Goal: Communication & Community: Answer question/provide support

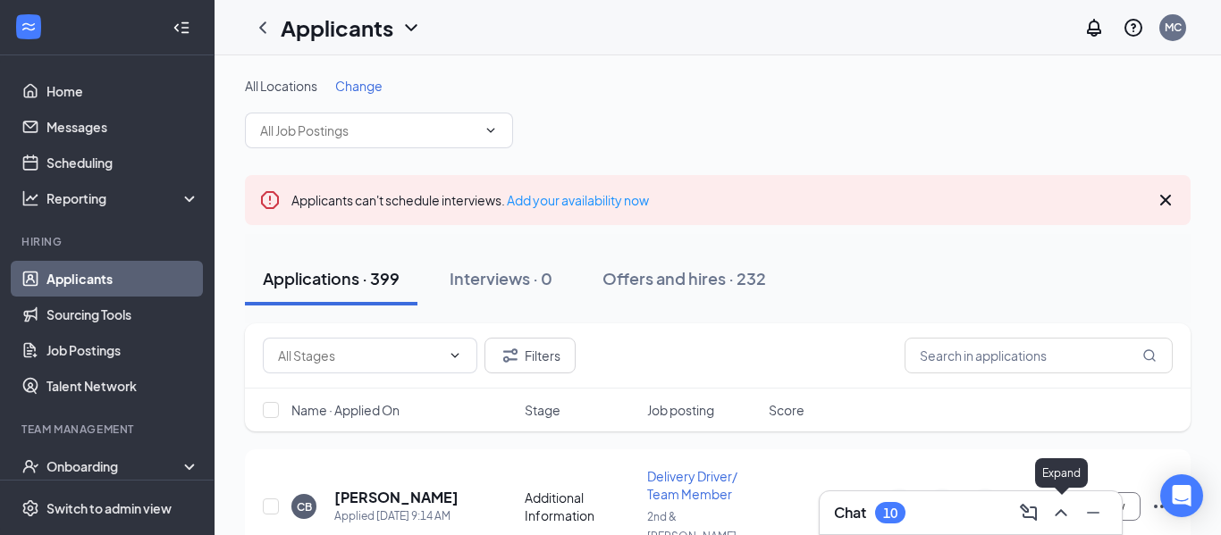
click at [1062, 512] on icon "ChevronUp" at bounding box center [1061, 512] width 12 height 7
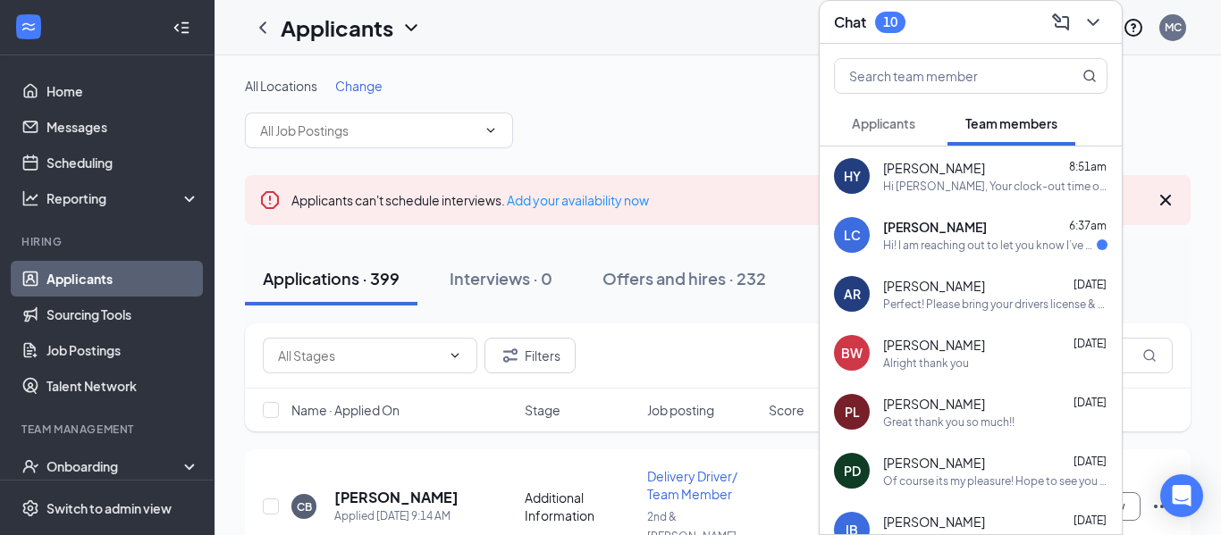
click at [951, 256] on div "LC [PERSON_NAME] 6:37am Hi! I am reaching out to let you know I’ve decided that…" at bounding box center [971, 235] width 302 height 59
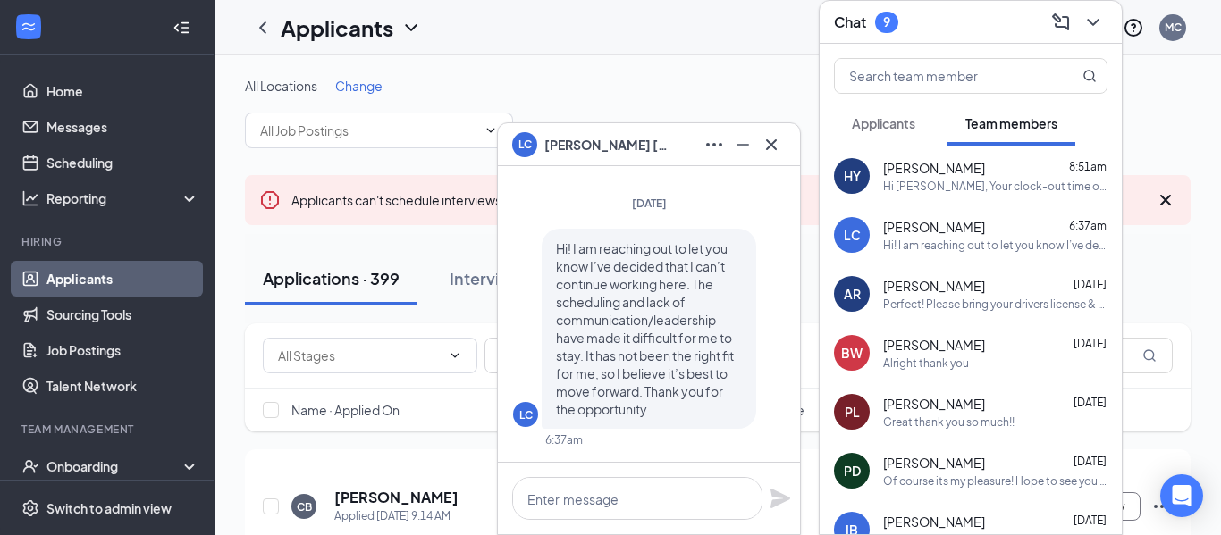
click at [870, 130] on span "Applicants" at bounding box center [883, 123] width 63 height 16
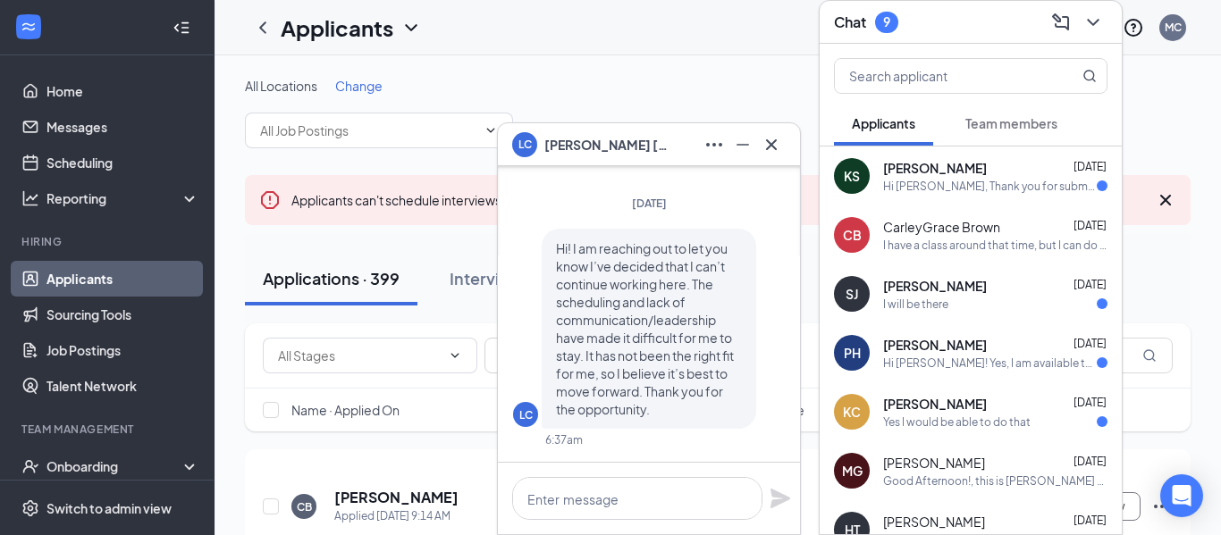
click at [941, 406] on span "[PERSON_NAME]" at bounding box center [935, 404] width 104 height 18
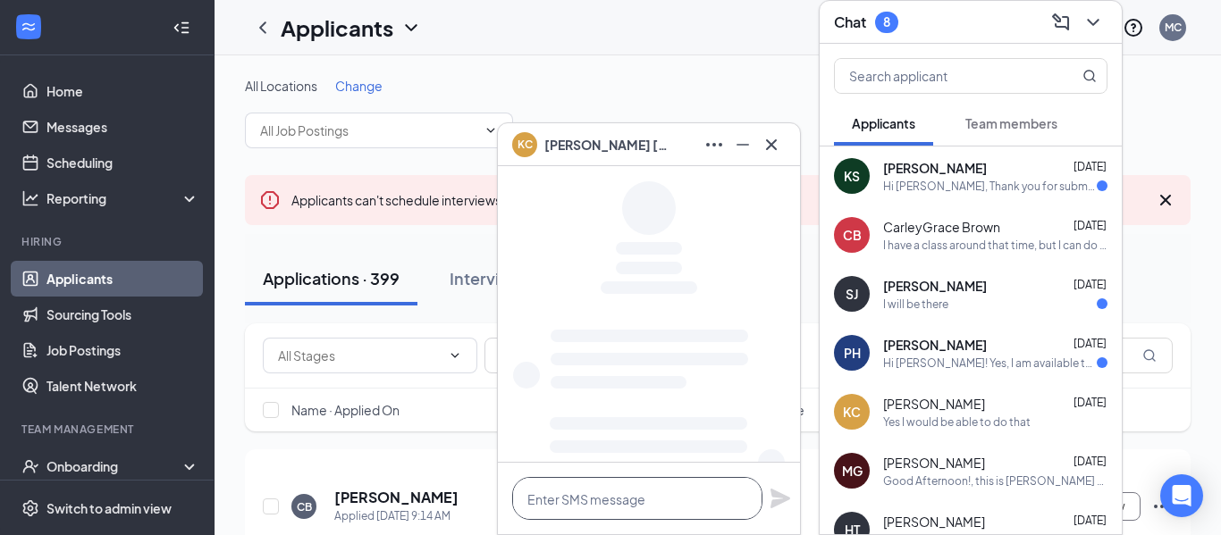
click at [625, 497] on textarea at bounding box center [637, 498] width 250 height 43
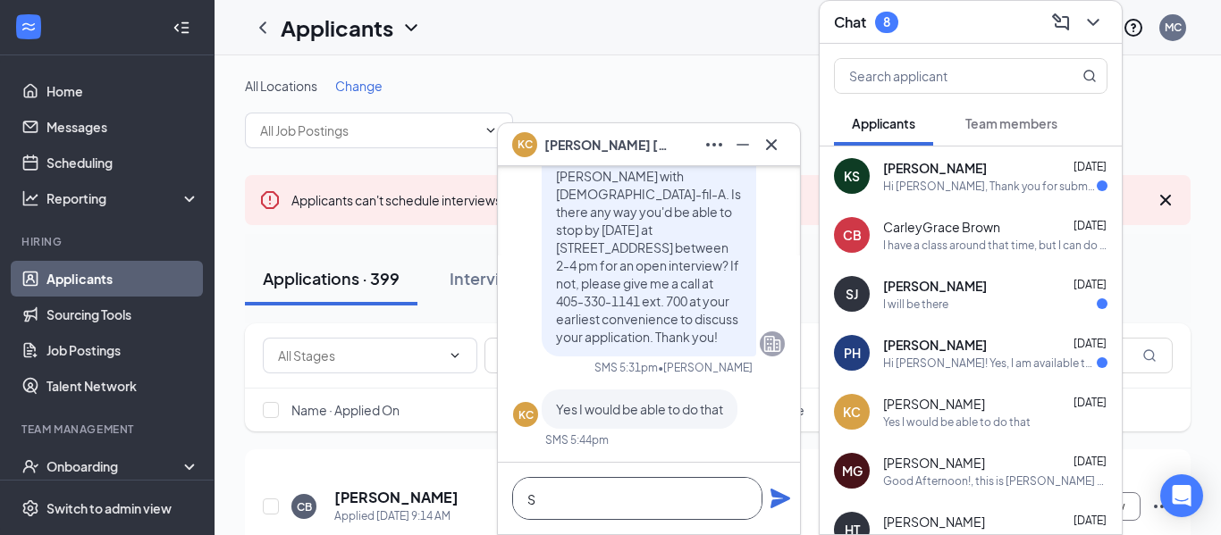
scroll to position [1, 0]
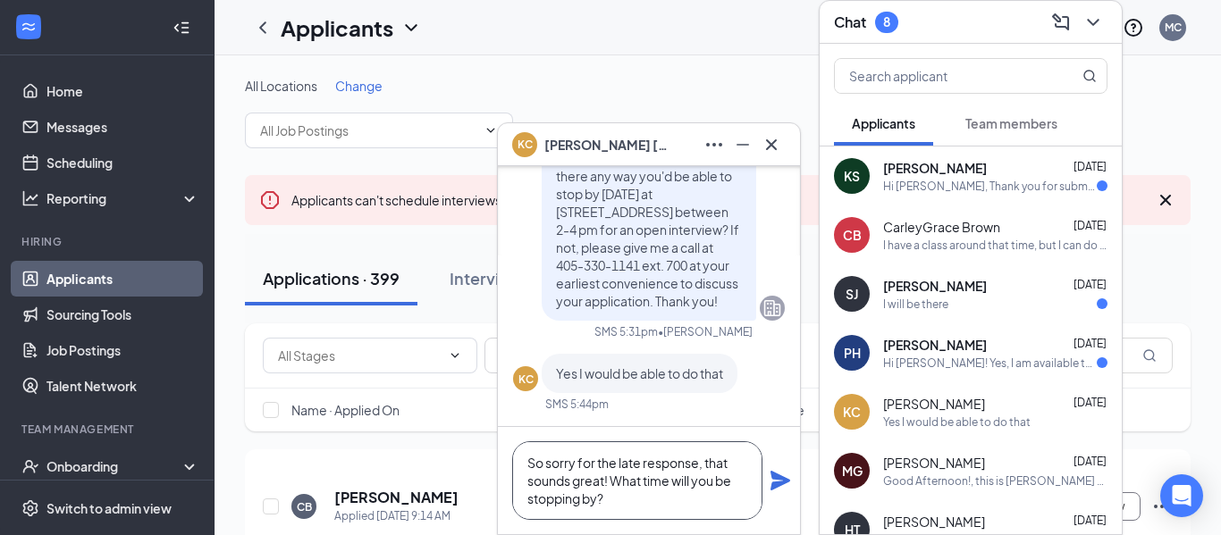
type textarea "So sorry for the late response, that sounds great! What time will you be stoppi…"
click at [782, 477] on icon "Plane" at bounding box center [781, 481] width 20 height 20
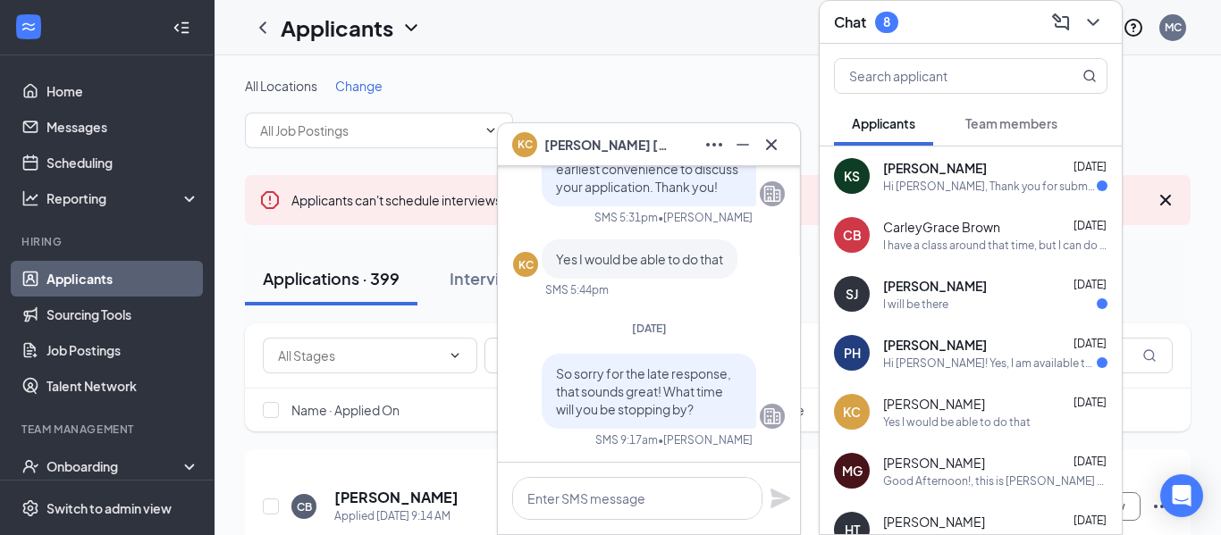
scroll to position [0, 0]
click at [957, 362] on div "Hi [PERSON_NAME]! Yes, I am available to come in during that time [DATE]. I wil…" at bounding box center [990, 363] width 214 height 15
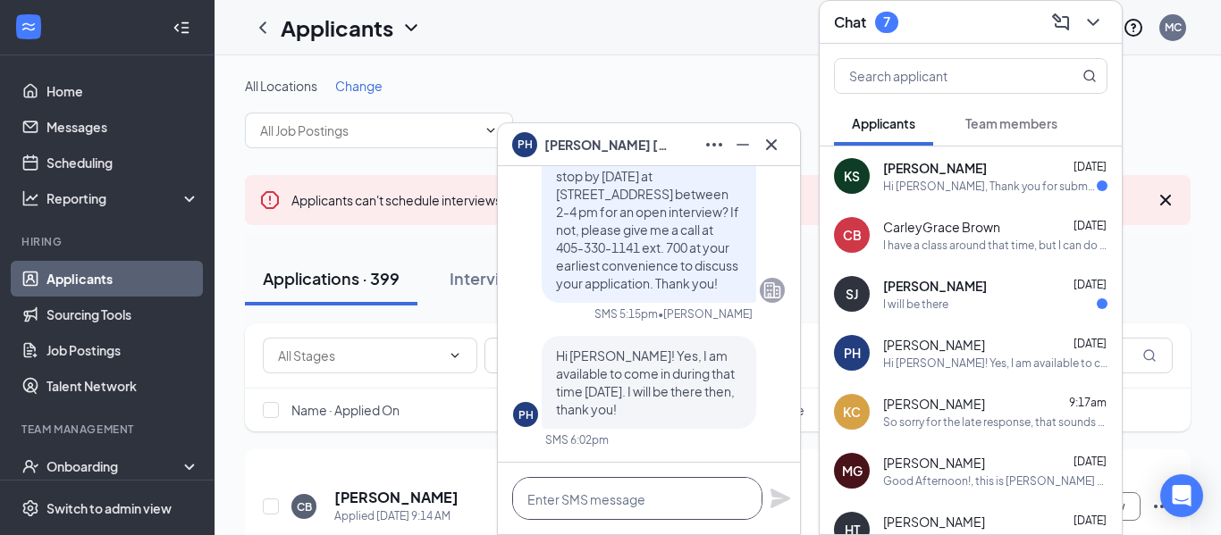
click at [624, 491] on textarea at bounding box center [637, 498] width 250 height 43
type textarea "Perfect! I'll see you soon."
click at [779, 505] on icon "Plane" at bounding box center [780, 498] width 21 height 21
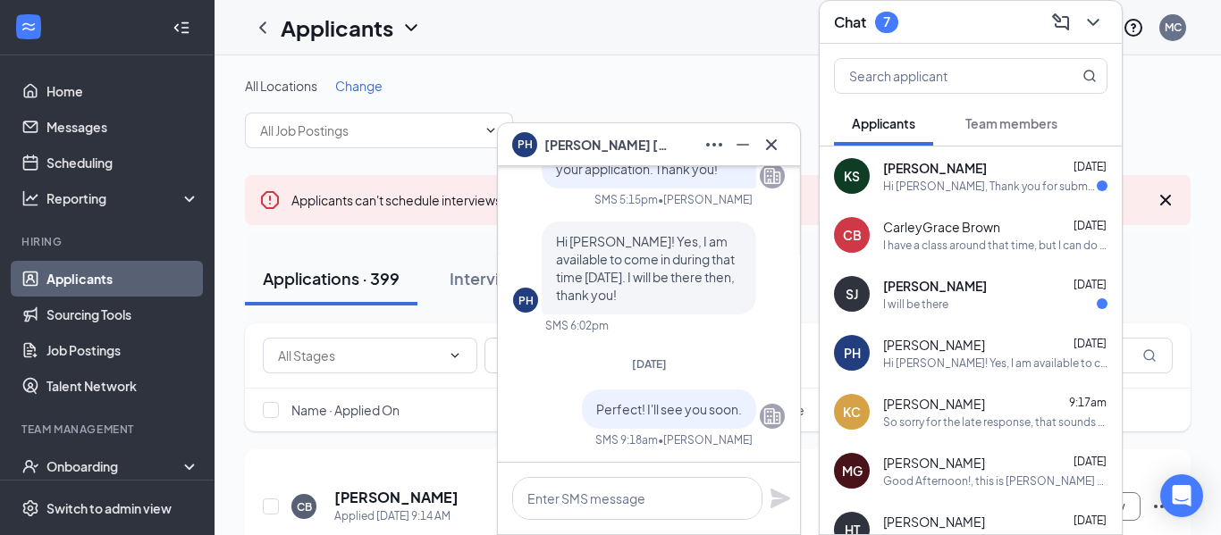
click at [982, 258] on div "CB CarleyGrace [PERSON_NAME] [DATE] I have a class around that time, but I can …" at bounding box center [971, 235] width 302 height 59
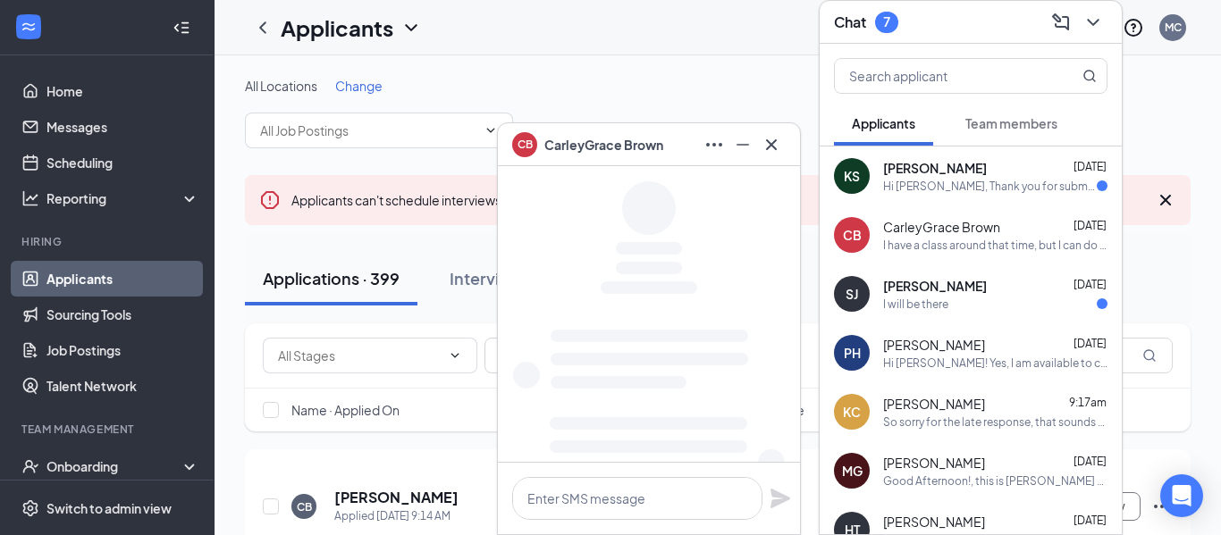
click at [960, 297] on div "I will be there" at bounding box center [995, 304] width 224 height 15
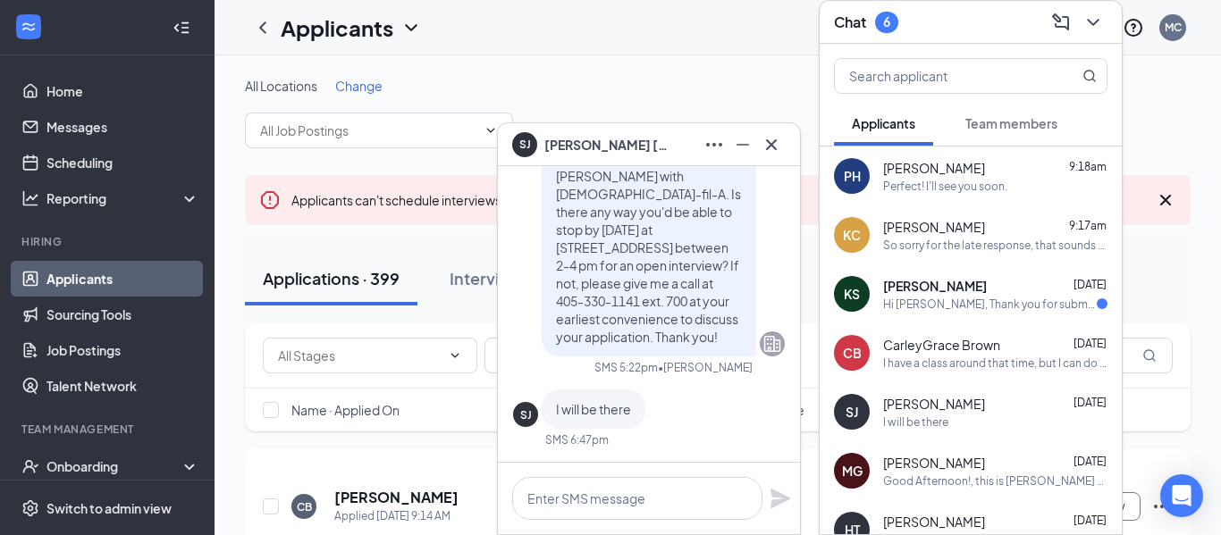
click at [606, 526] on div at bounding box center [649, 499] width 302 height 72
click at [596, 514] on textarea at bounding box center [637, 498] width 250 height 43
type textarea "P"
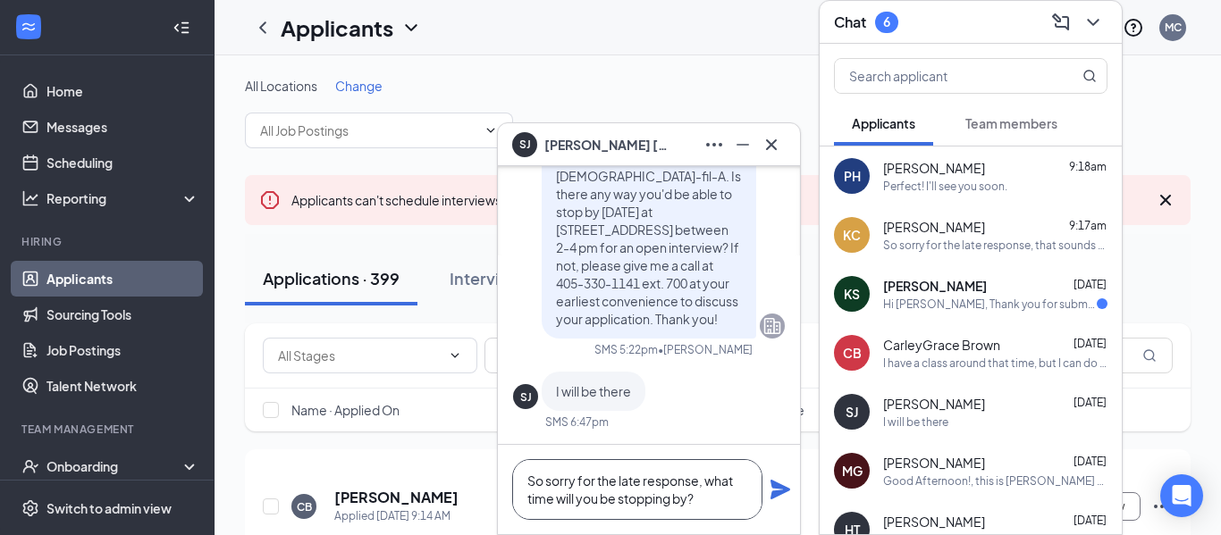
type textarea "So sorry for the late response, what time will you be stopping by?"
click at [782, 489] on icon "Plane" at bounding box center [780, 489] width 21 height 21
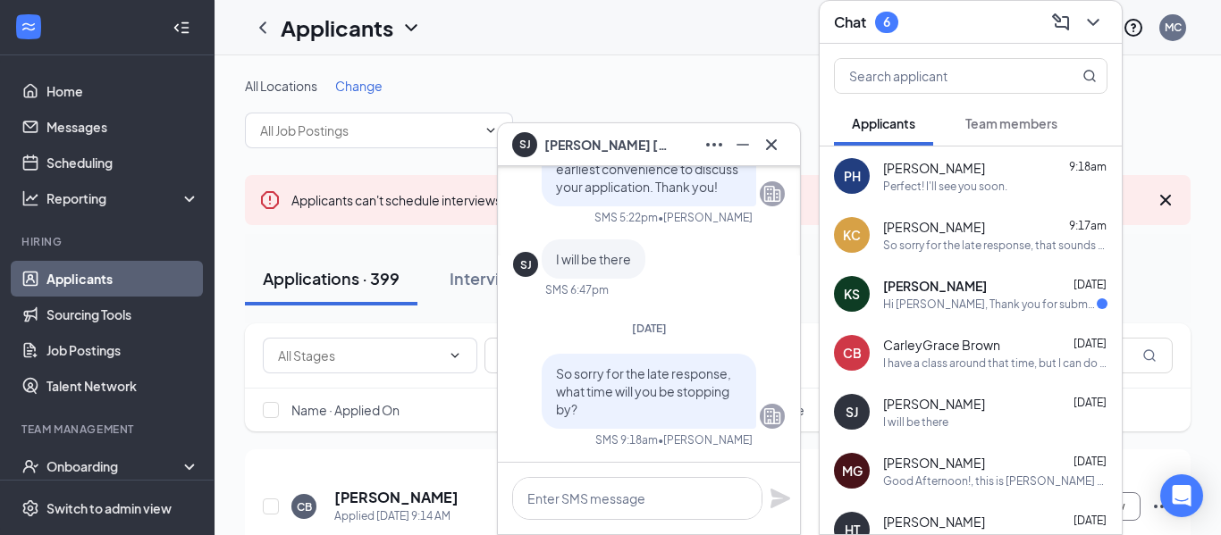
scroll to position [0, 0]
click at [943, 297] on div "Hi [PERSON_NAME], Thank you for submitting your application for Team Member/Cas…" at bounding box center [990, 304] width 214 height 15
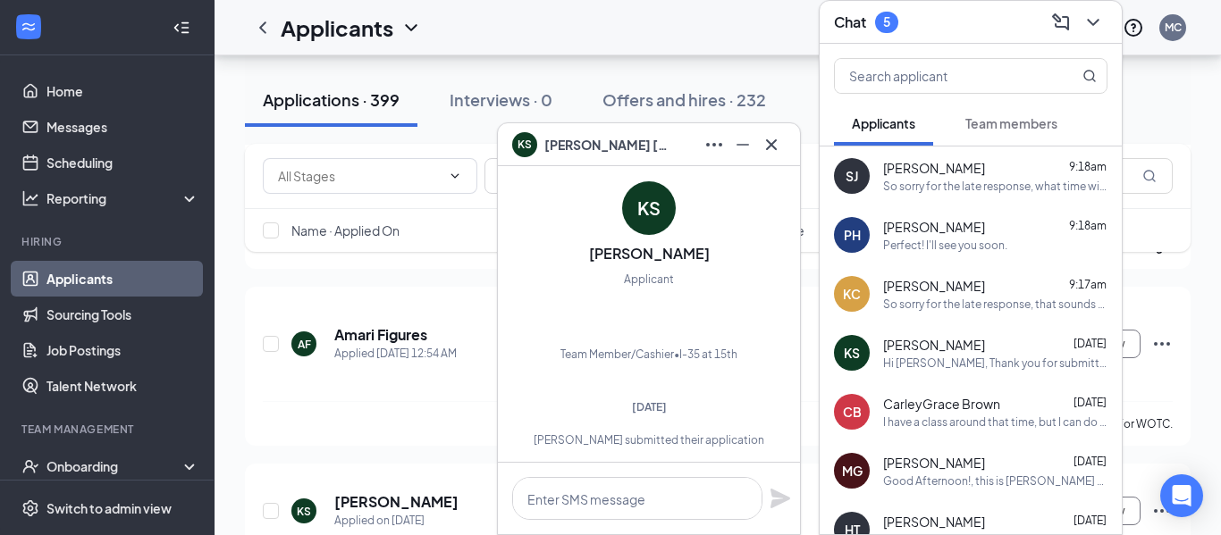
scroll to position [696, 0]
click at [987, 420] on div "I have a class around that time, but I can do around 4:30. is that okay?" at bounding box center [995, 422] width 224 height 15
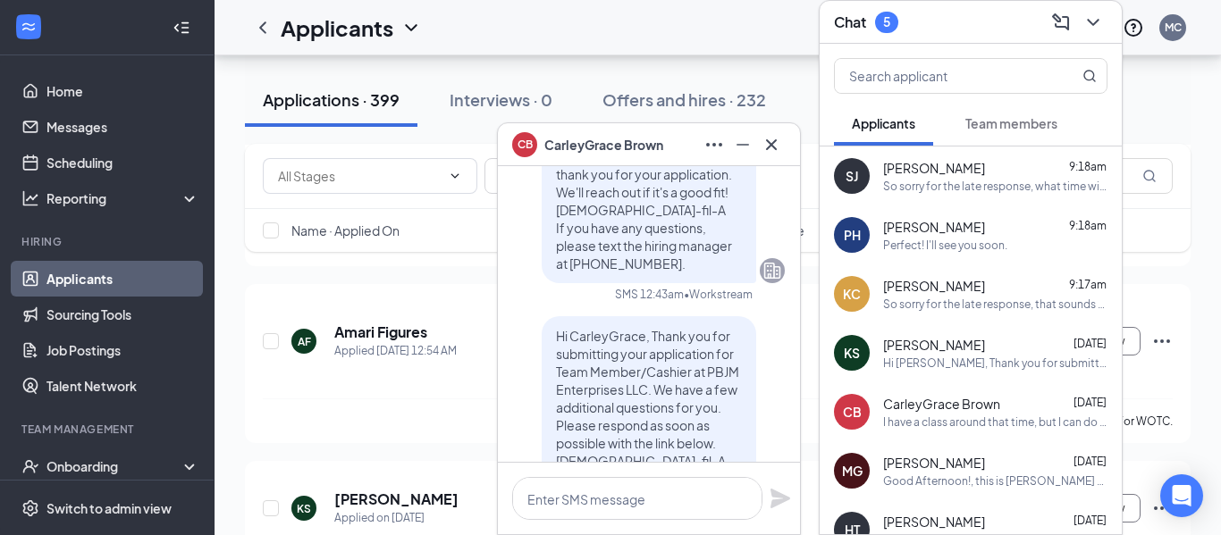
scroll to position [-836, 0]
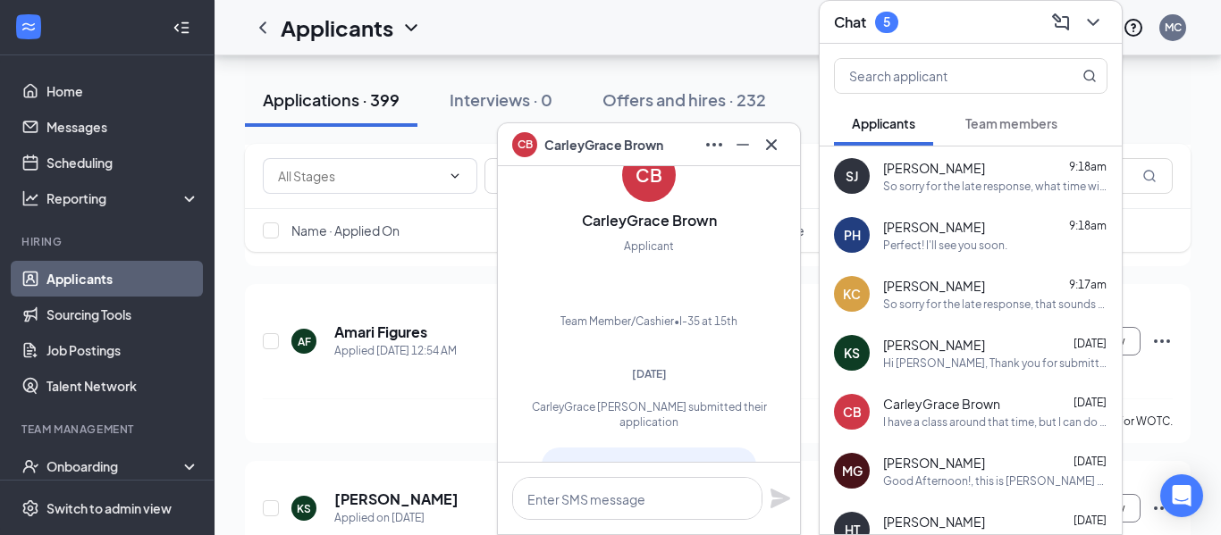
click at [640, 469] on div at bounding box center [649, 499] width 302 height 72
click at [632, 486] on textarea at bounding box center [637, 498] width 250 height 43
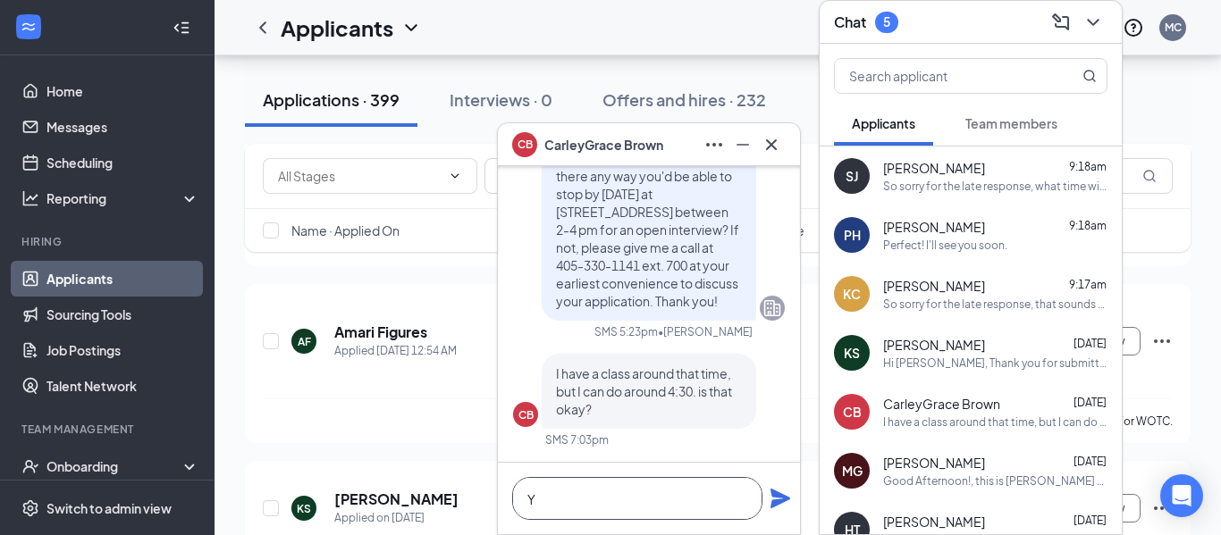
scroll to position [1, 0]
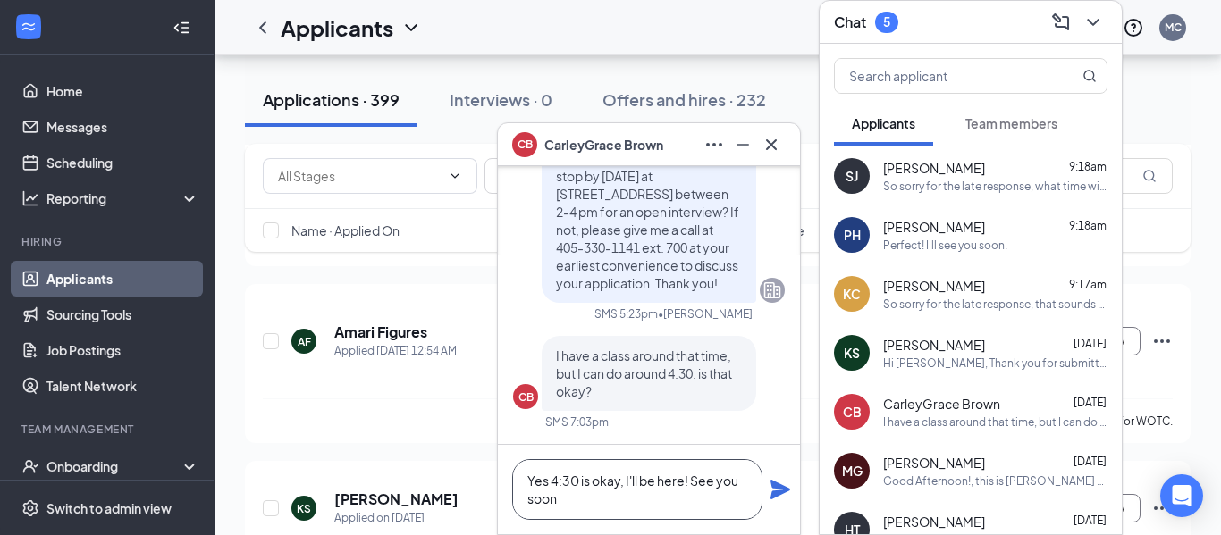
type textarea "Yes 4:30 is okay, I'll be here! See you soon"
click at [787, 489] on icon "Plane" at bounding box center [781, 490] width 20 height 20
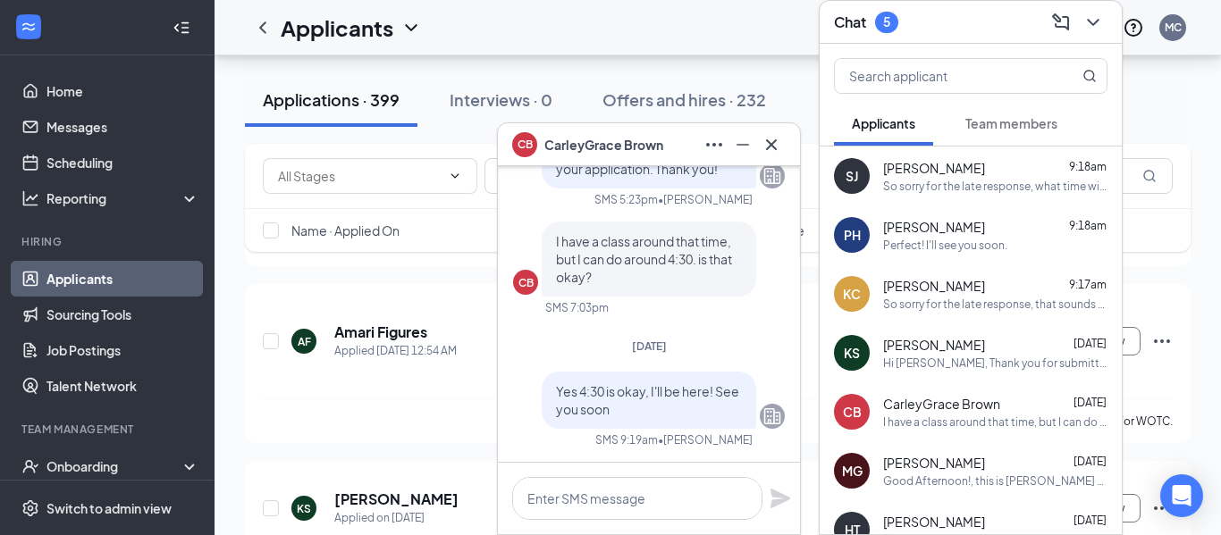
scroll to position [0, 0]
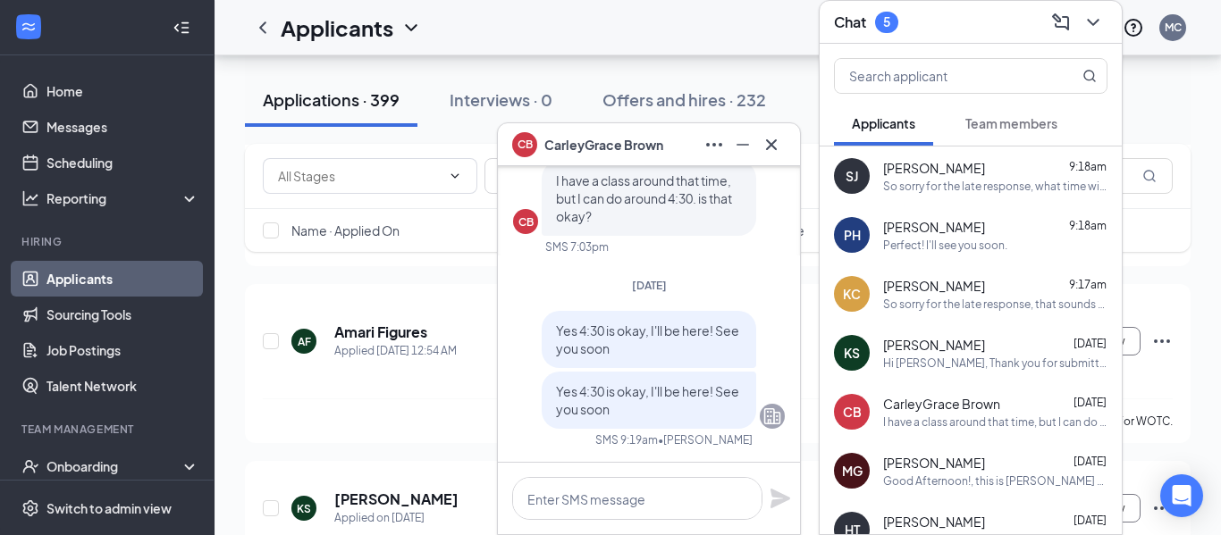
click at [757, 147] on button at bounding box center [771, 145] width 29 height 29
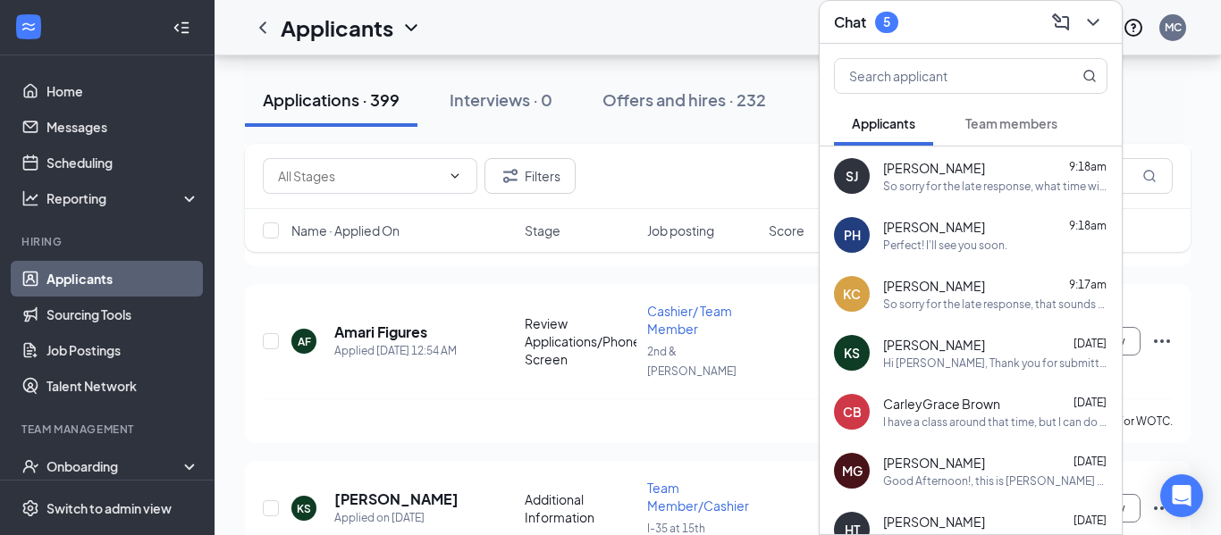
click at [1093, 21] on icon "ChevronDown" at bounding box center [1092, 22] width 21 height 21
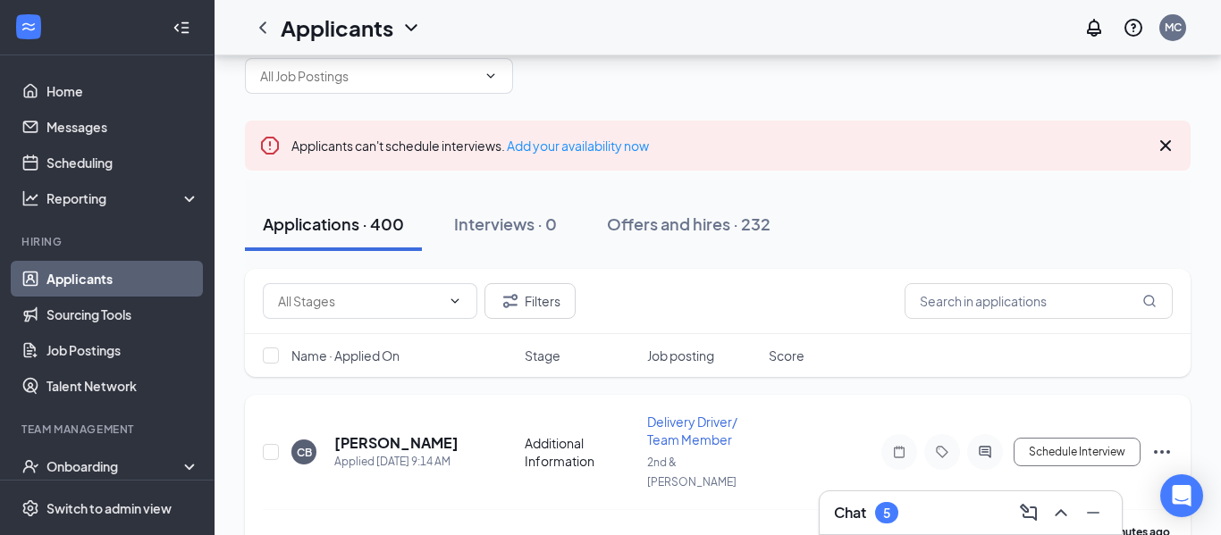
scroll to position [147, 0]
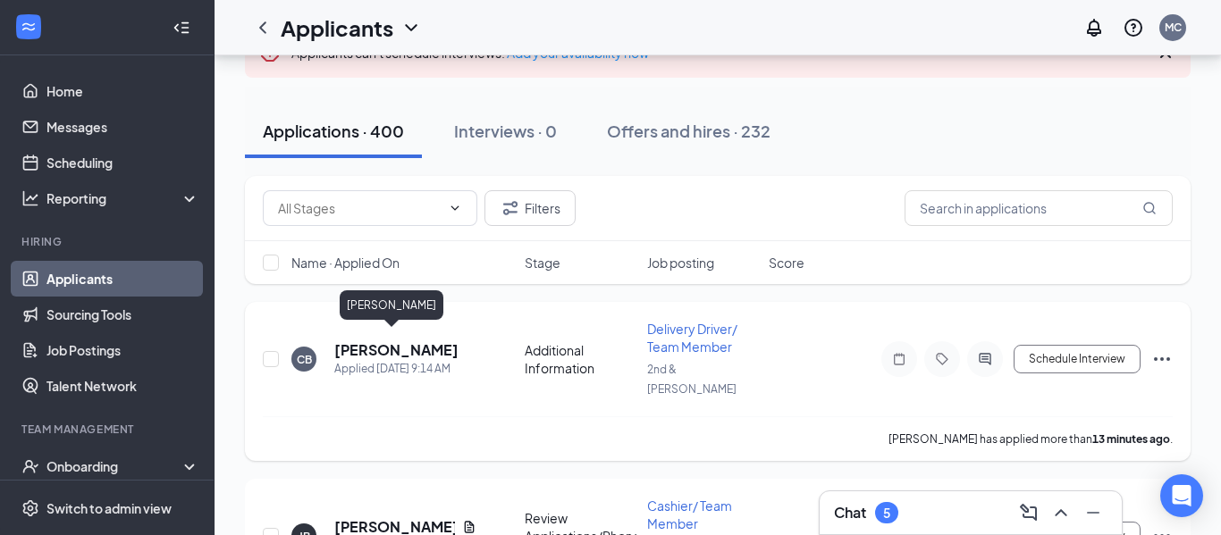
click at [412, 342] on h5 "[PERSON_NAME]" at bounding box center [396, 351] width 124 height 20
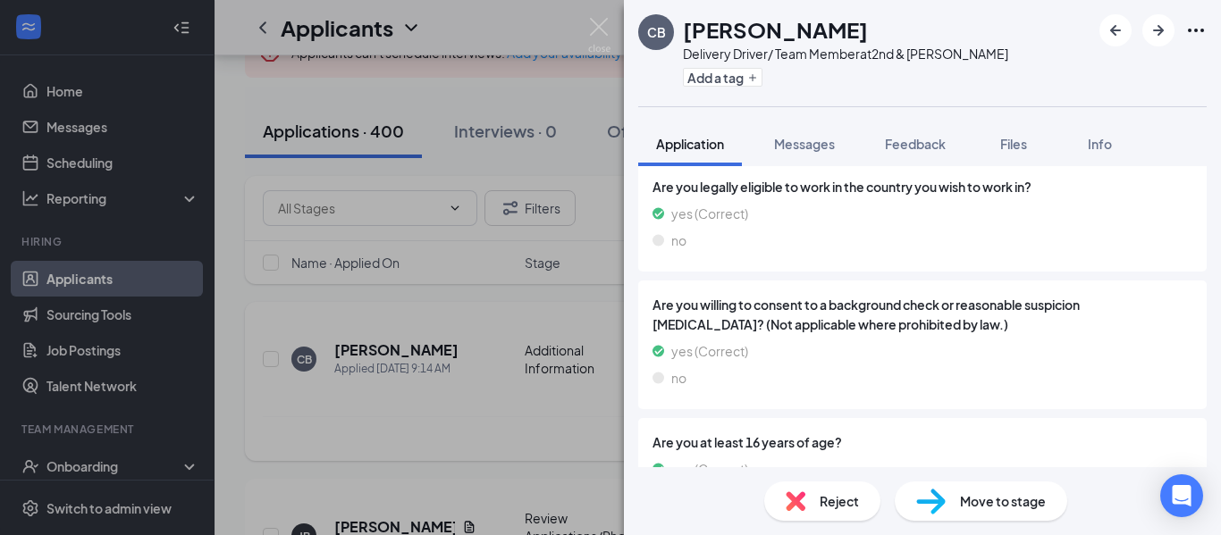
scroll to position [1481, 0]
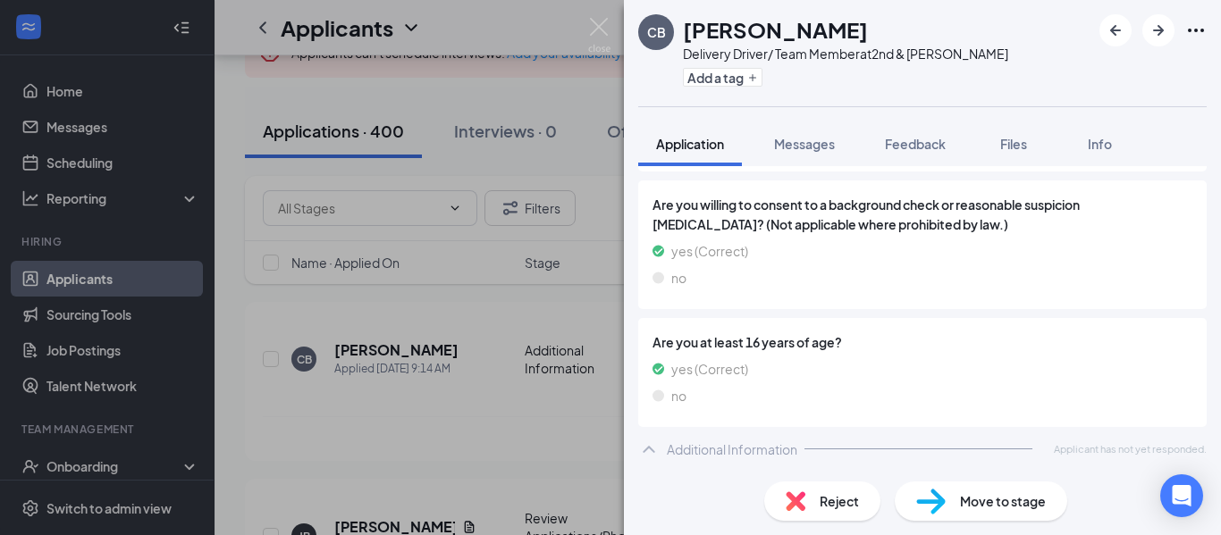
click at [594, 38] on img at bounding box center [599, 35] width 22 height 35
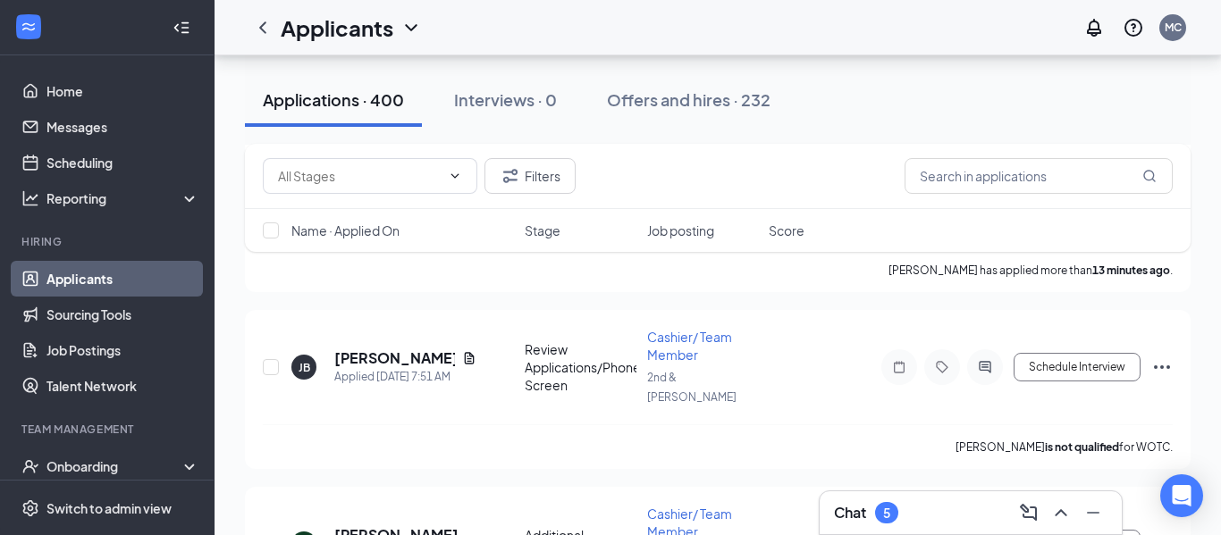
scroll to position [476, 0]
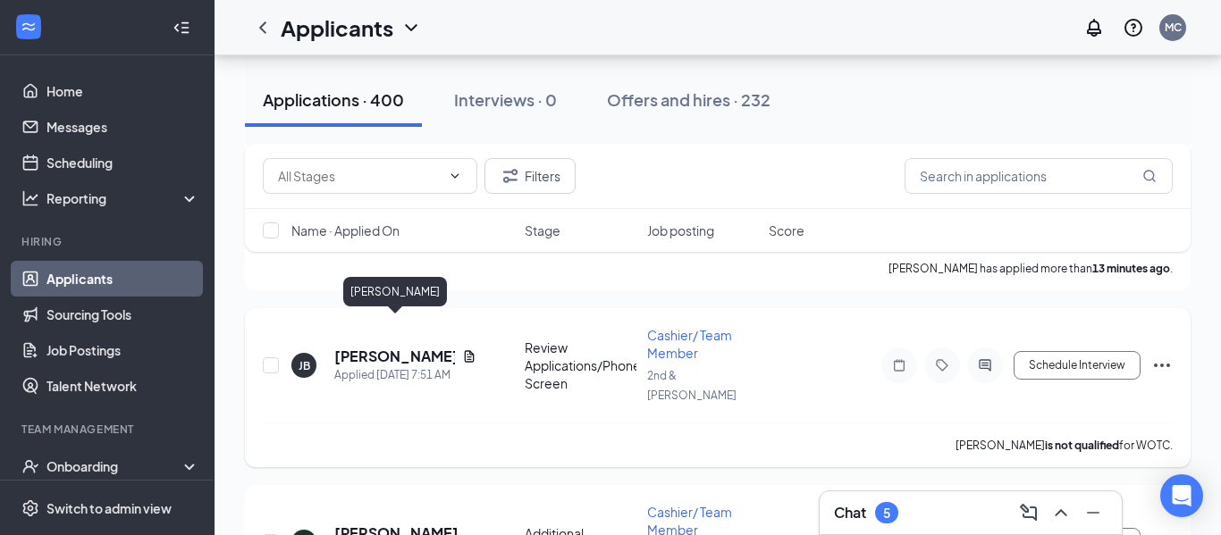
click at [362, 347] on h5 "[PERSON_NAME]" at bounding box center [394, 357] width 121 height 20
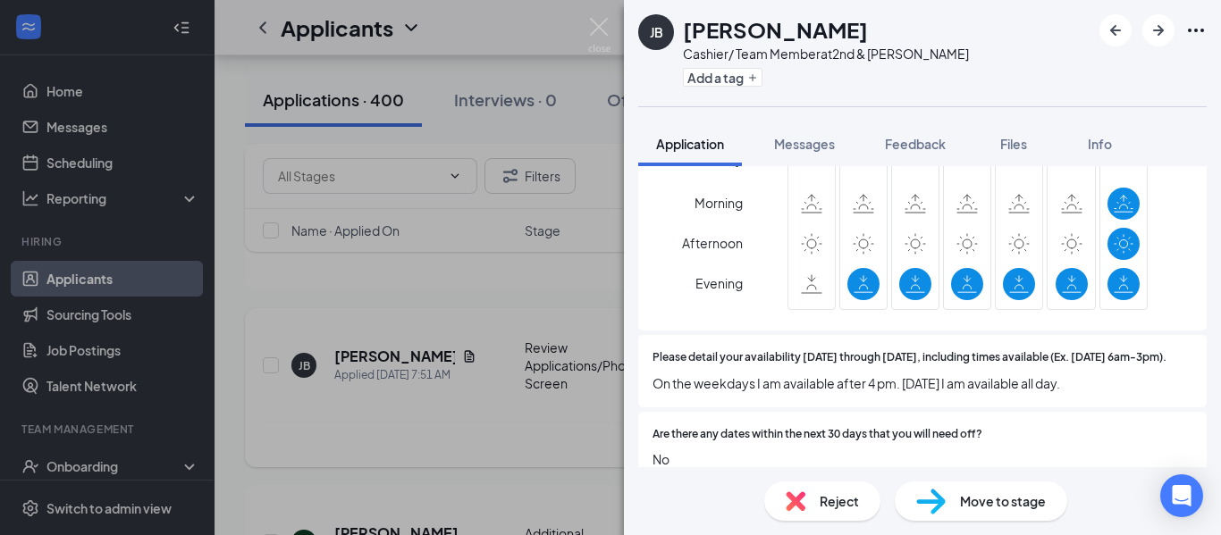
scroll to position [2210, 0]
click at [602, 42] on img at bounding box center [599, 35] width 22 height 35
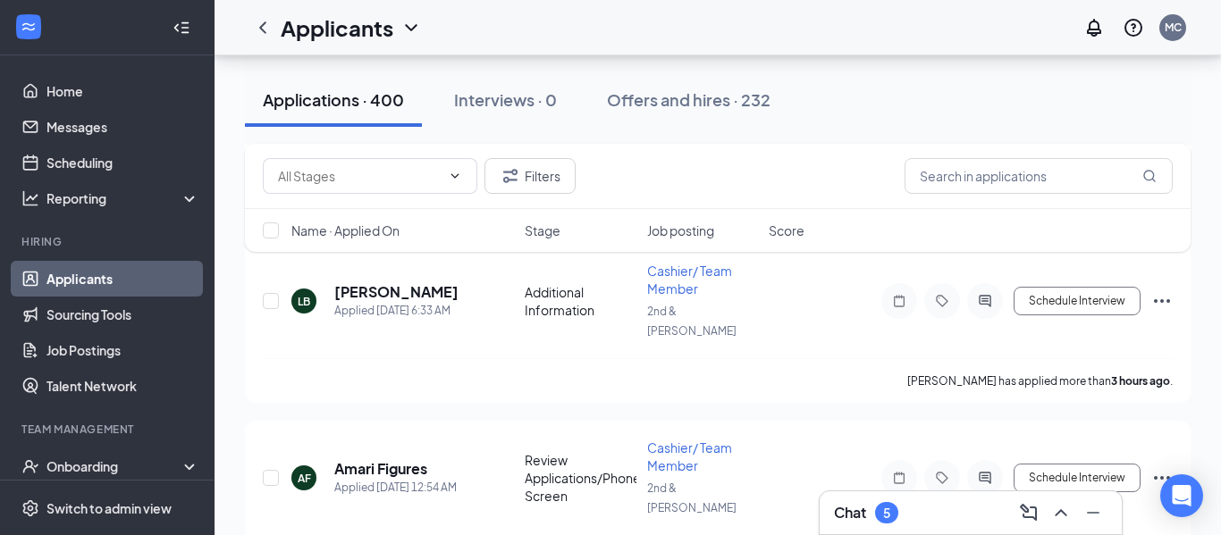
scroll to position [720, 0]
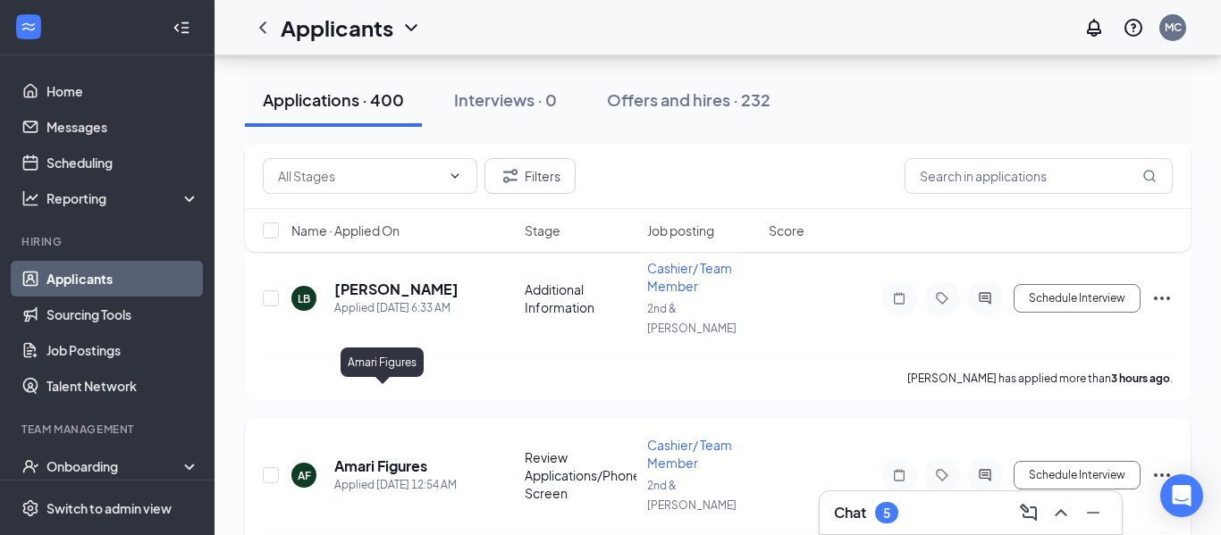
click at [382, 457] on h5 "Amari Figures" at bounding box center [380, 467] width 93 height 20
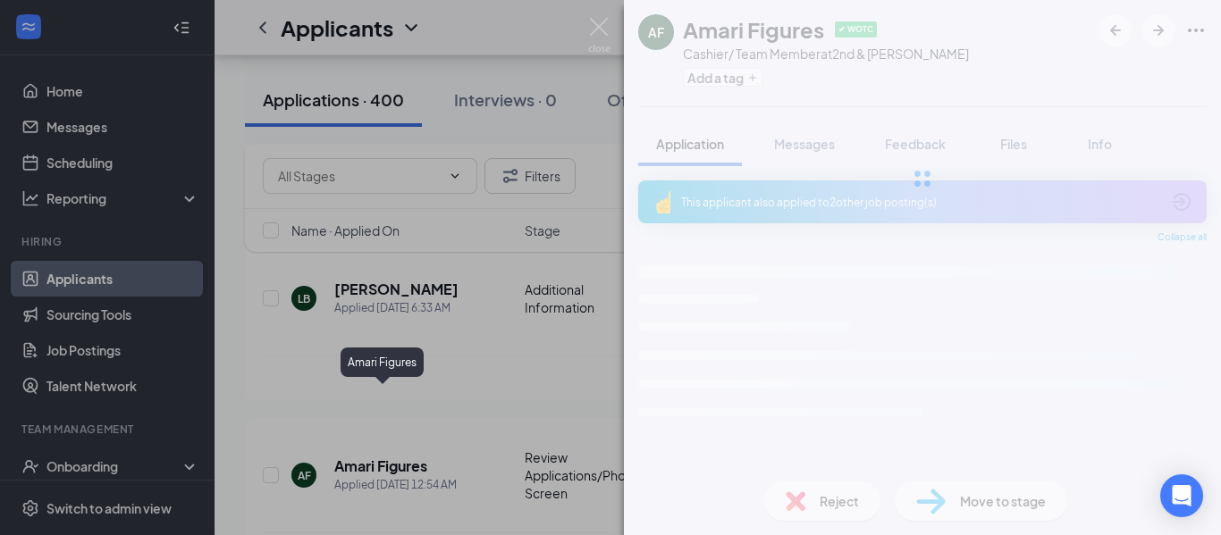
click at [418, 57] on div "[PERSON_NAME] Figures ✔ WOTC Cashier/ Team Member at 2nd & [PERSON_NAME] Add a …" at bounding box center [610, 267] width 1221 height 535
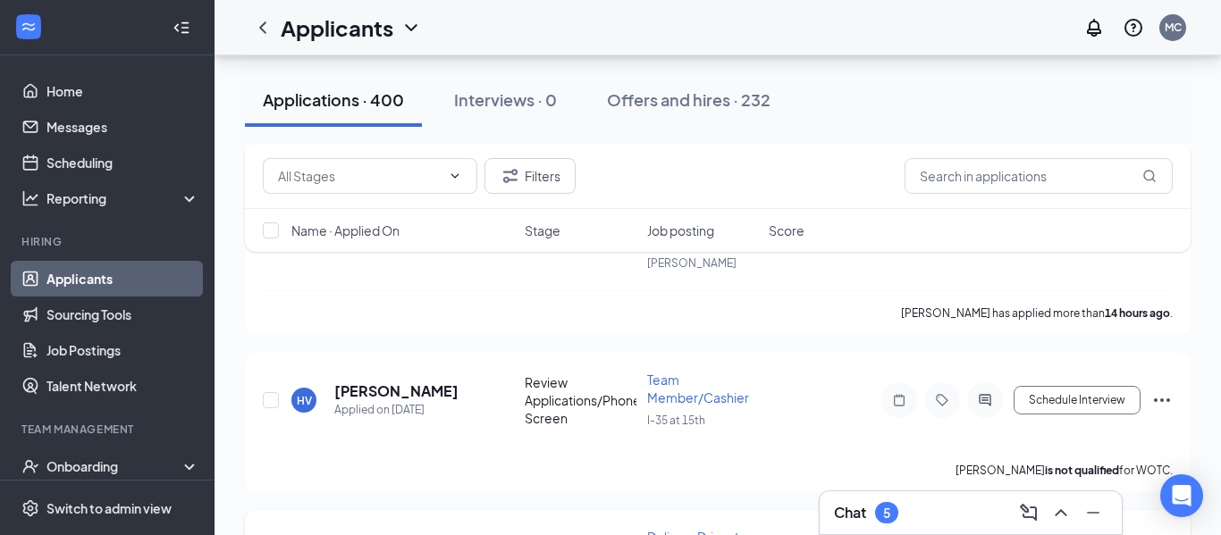
scroll to position [1808, 0]
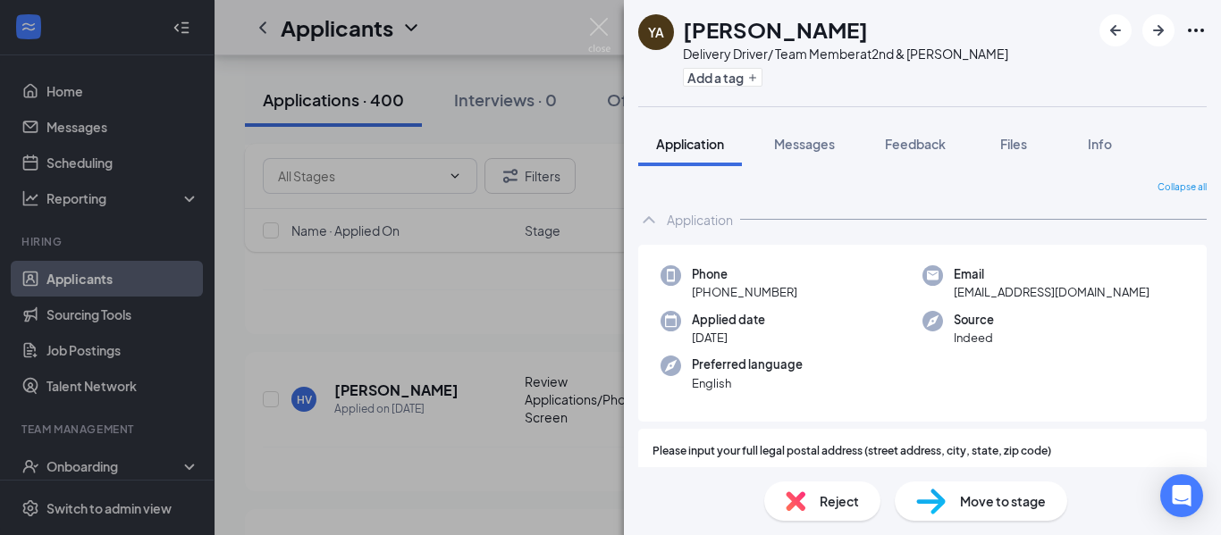
click at [601, 33] on img at bounding box center [599, 35] width 22 height 35
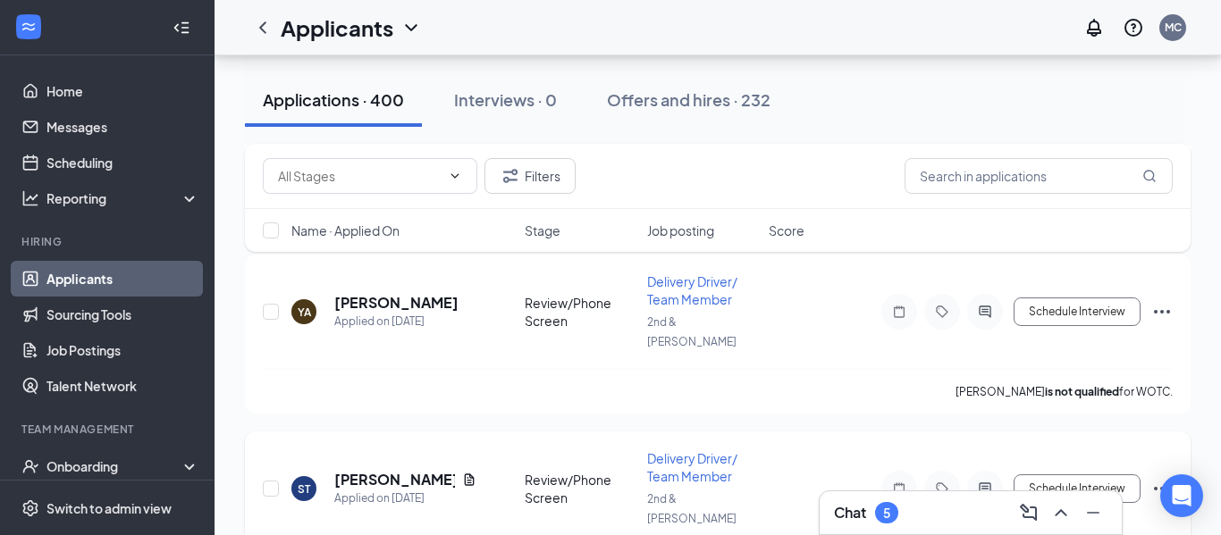
scroll to position [2064, 0]
click at [399, 469] on h5 "[PERSON_NAME]" at bounding box center [394, 479] width 121 height 20
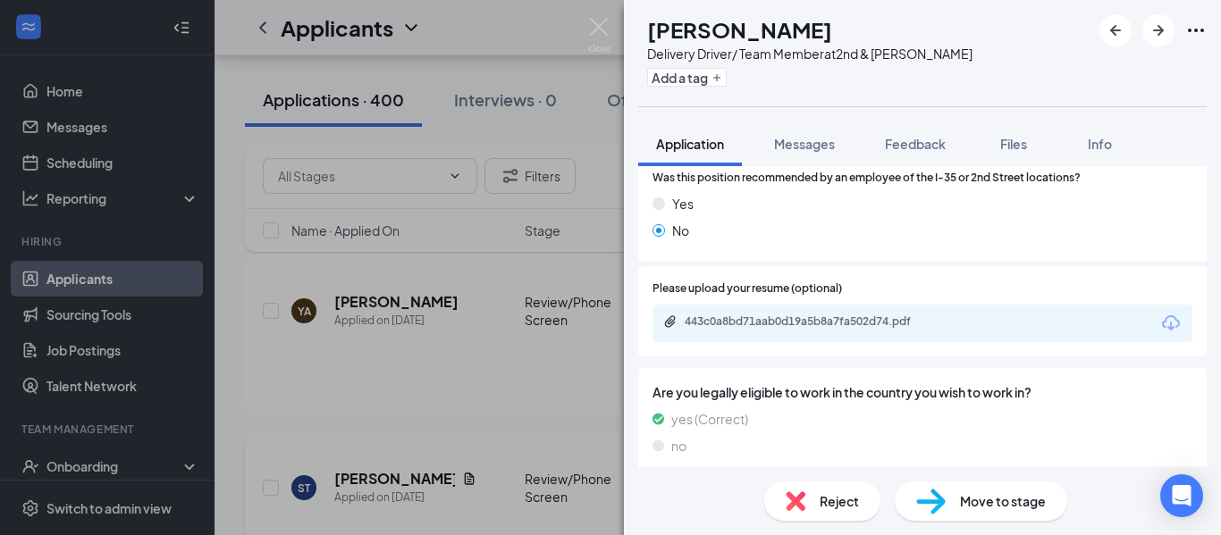
scroll to position [1264, 0]
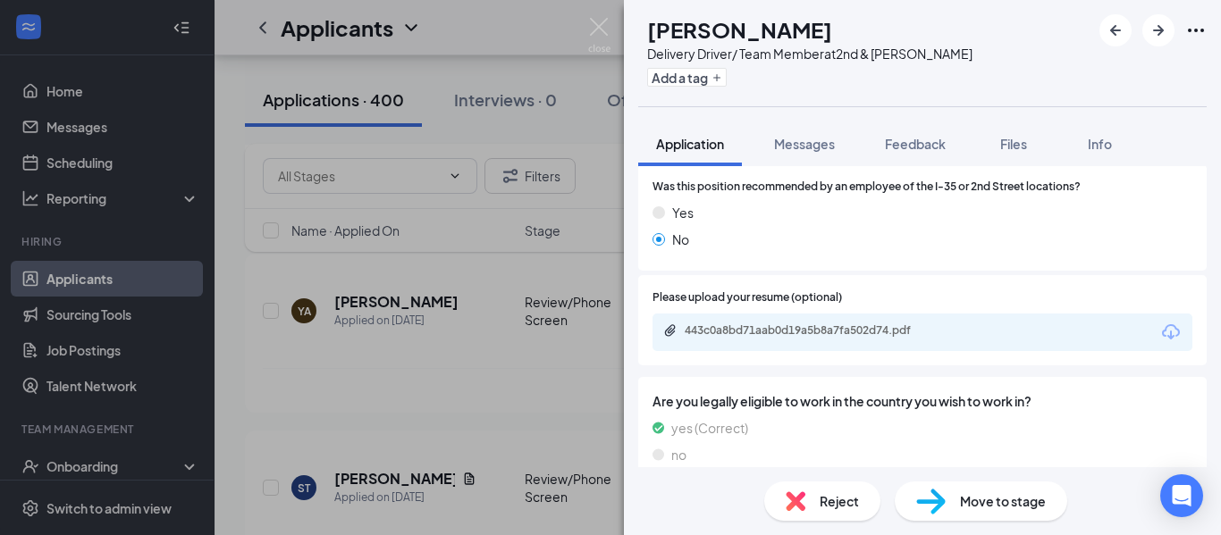
click at [949, 338] on div "443c0a8bd71aab0d19a5b8a7fa502d74.pdf" at bounding box center [808, 331] width 290 height 14
click at [594, 26] on img at bounding box center [599, 35] width 22 height 35
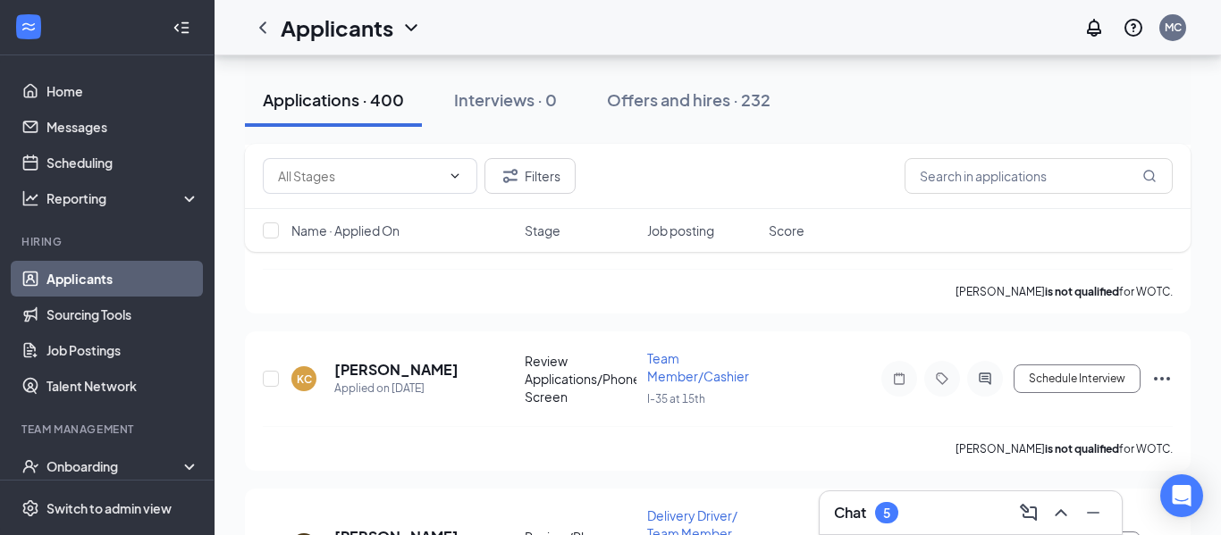
scroll to position [3187, 0]
click at [360, 526] on h5 "[PERSON_NAME]" at bounding box center [396, 536] width 124 height 20
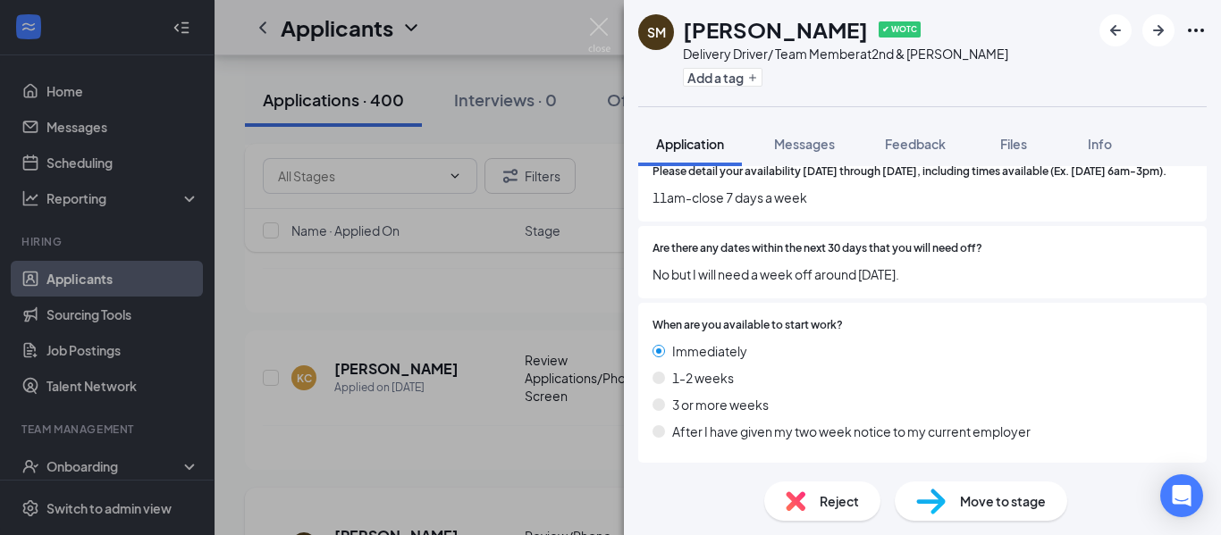
scroll to position [2550, 0]
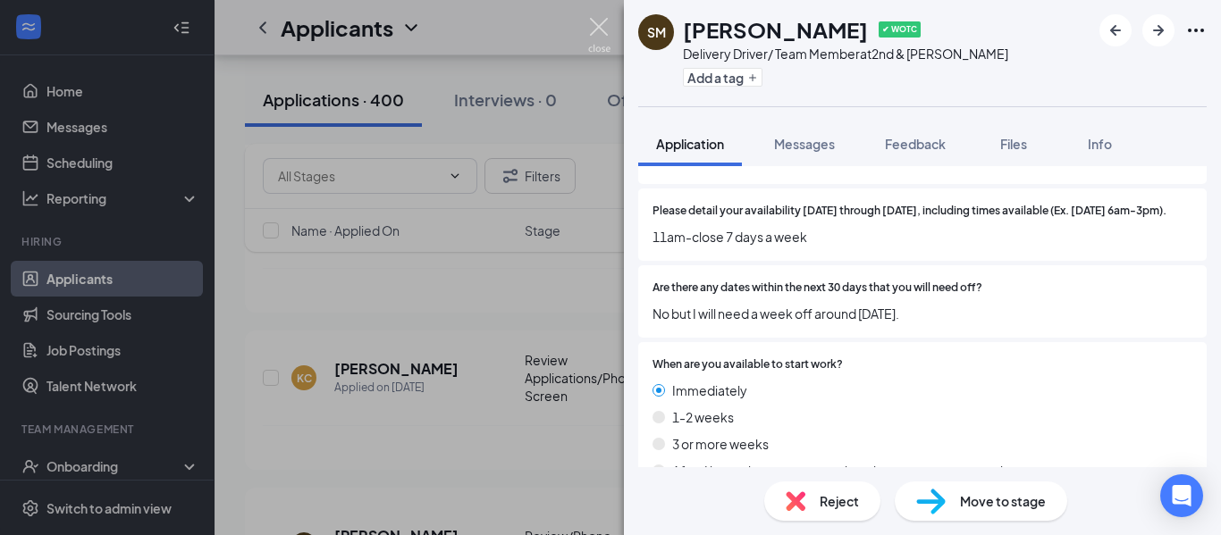
click at [599, 23] on img at bounding box center [599, 35] width 22 height 35
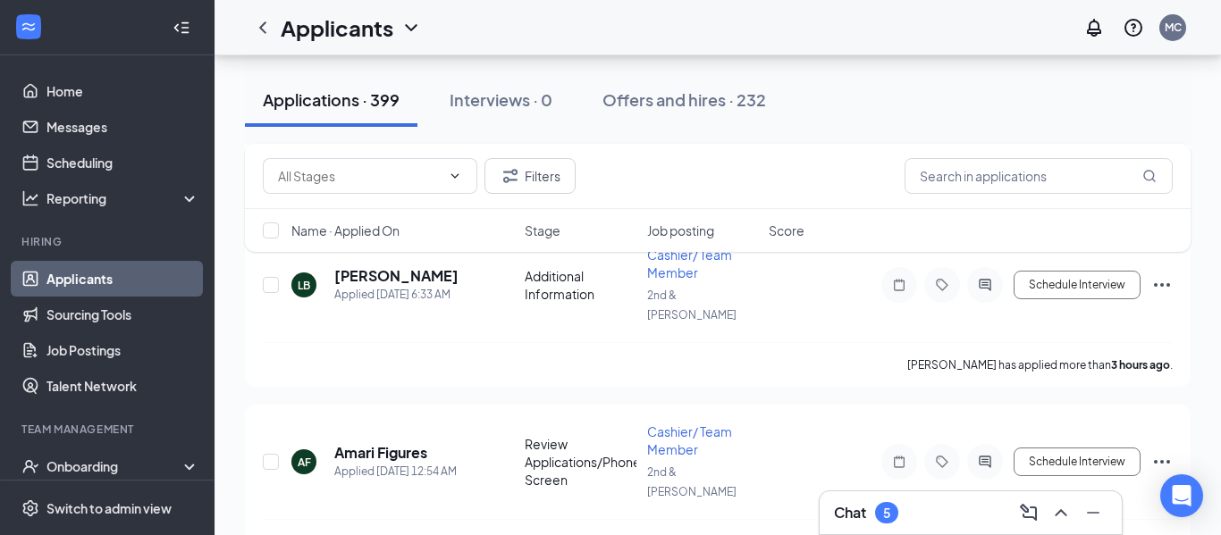
scroll to position [556, 0]
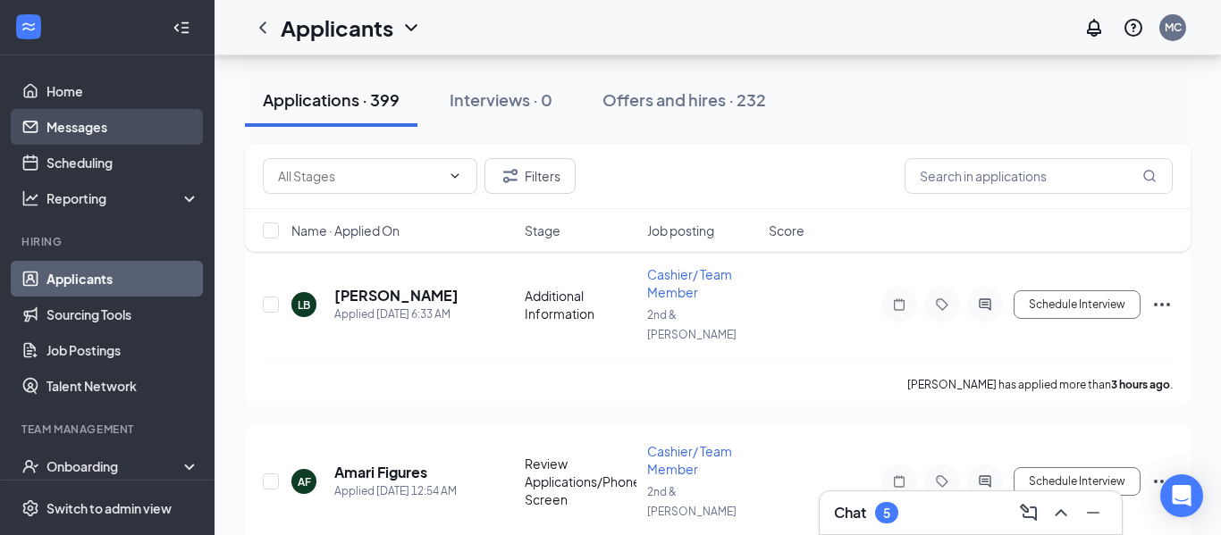
click at [136, 120] on link "Messages" at bounding box center [122, 127] width 153 height 36
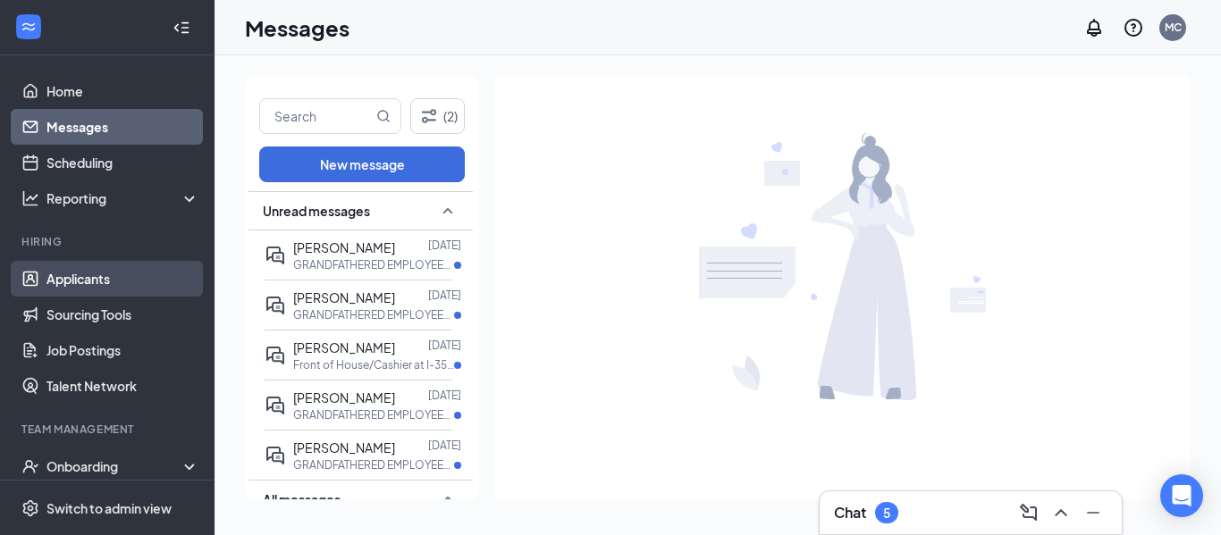
click at [75, 287] on link "Applicants" at bounding box center [122, 279] width 153 height 36
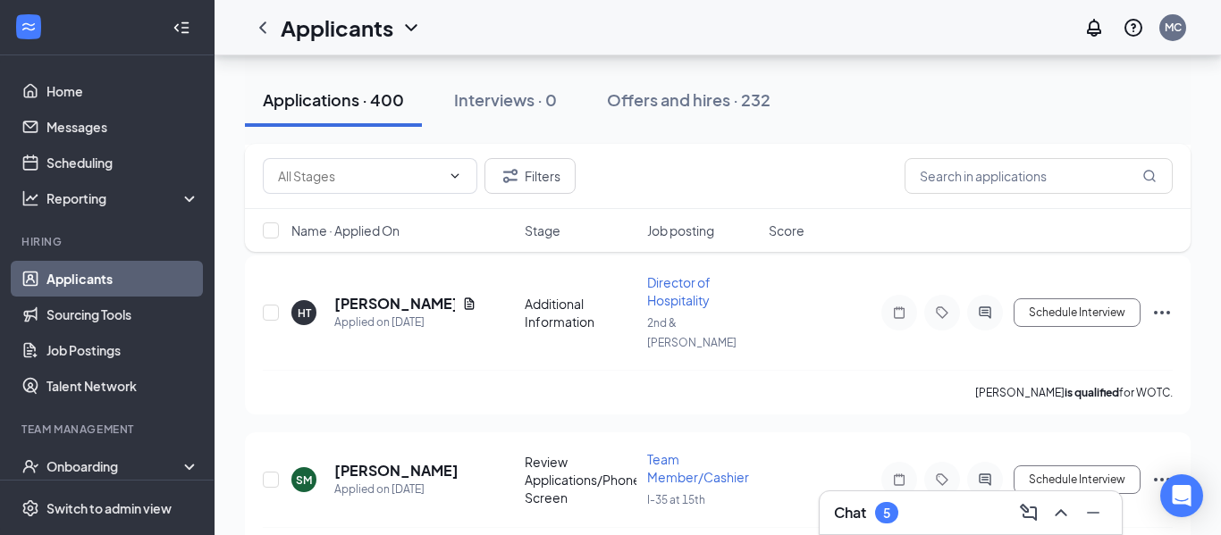
scroll to position [2988, 0]
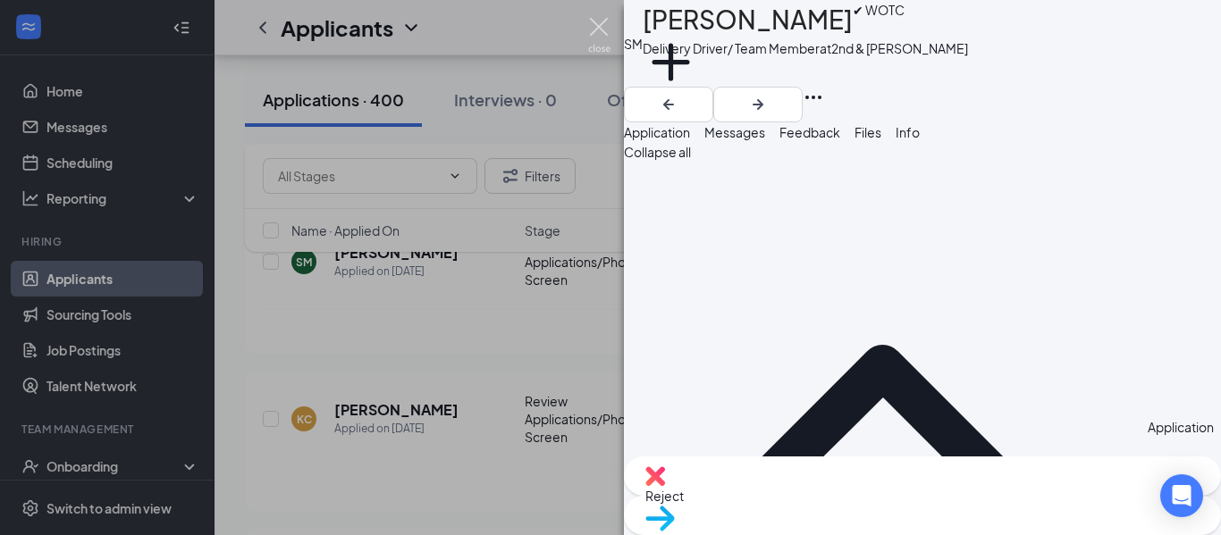
click at [594, 29] on img at bounding box center [599, 35] width 22 height 35
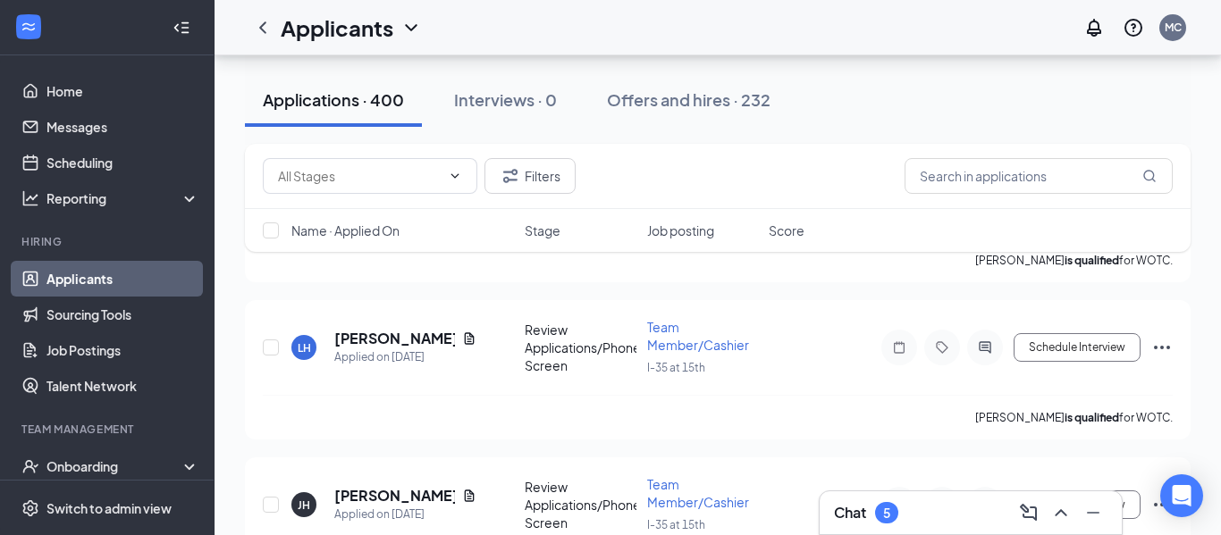
scroll to position [4732, 0]
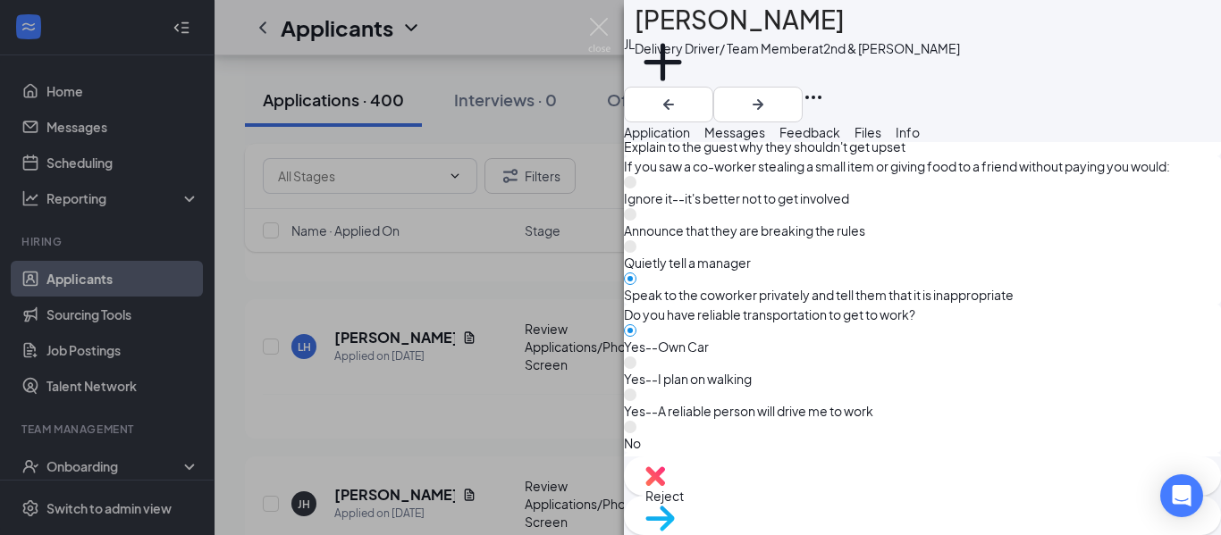
scroll to position [1239, 0]
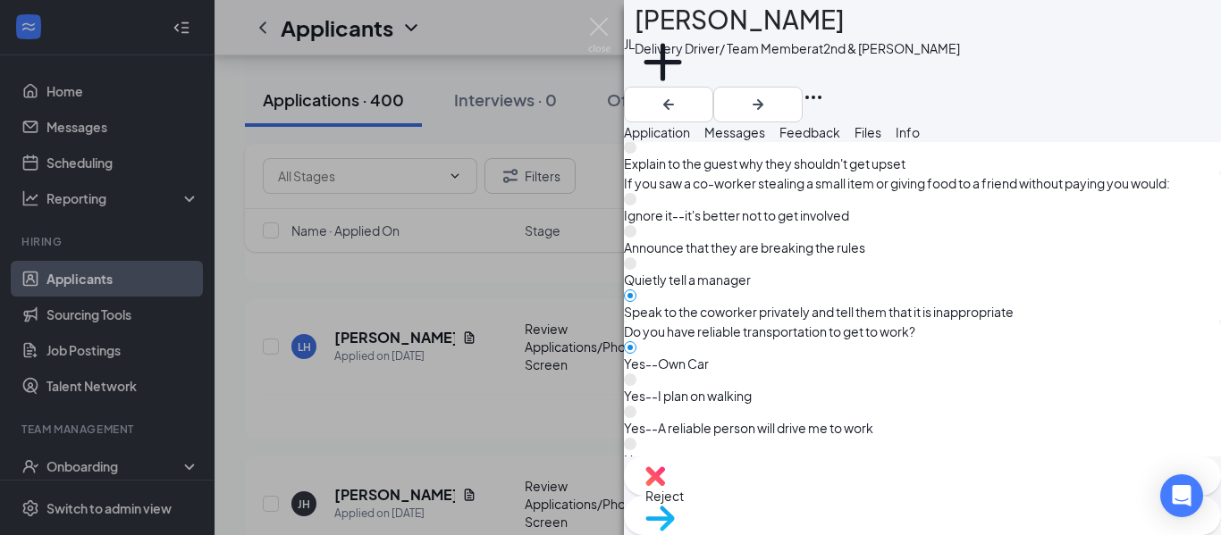
click at [602, 28] on img at bounding box center [599, 35] width 22 height 35
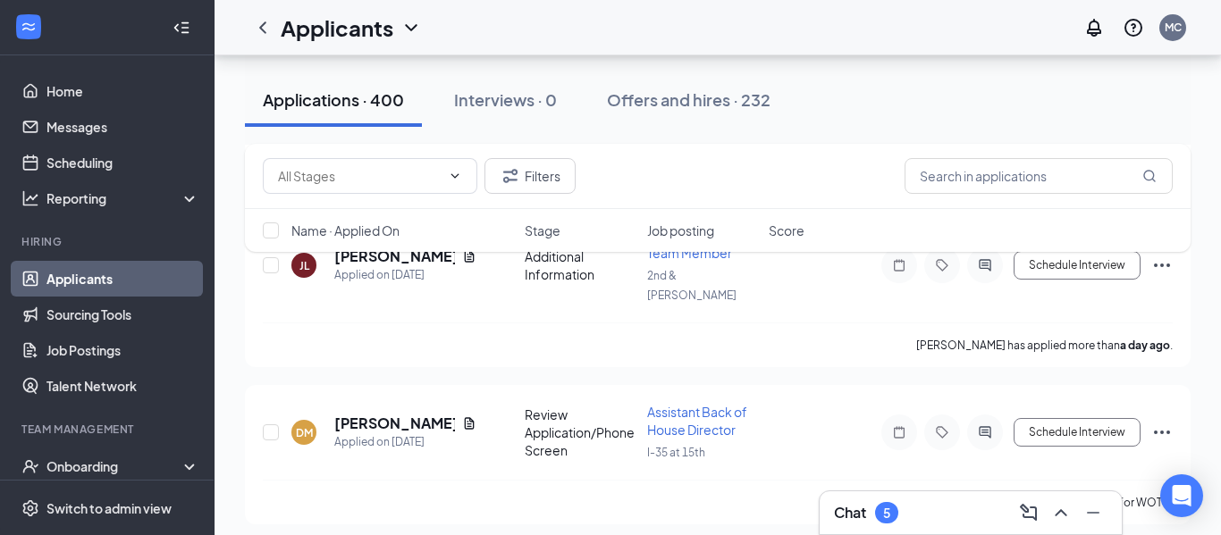
scroll to position [5189, 0]
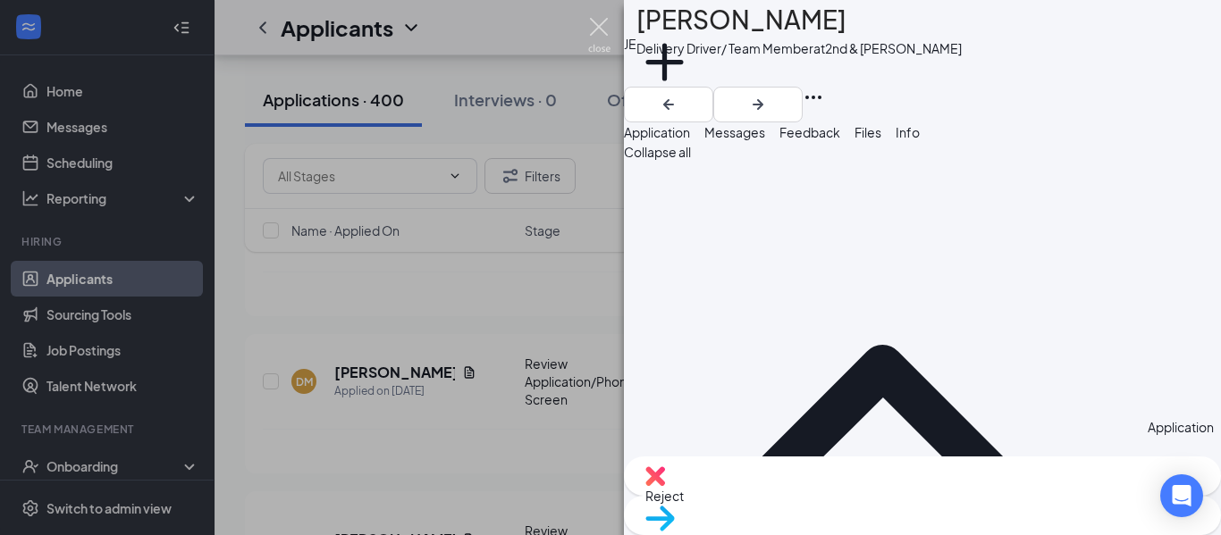
click at [601, 24] on img at bounding box center [599, 35] width 22 height 35
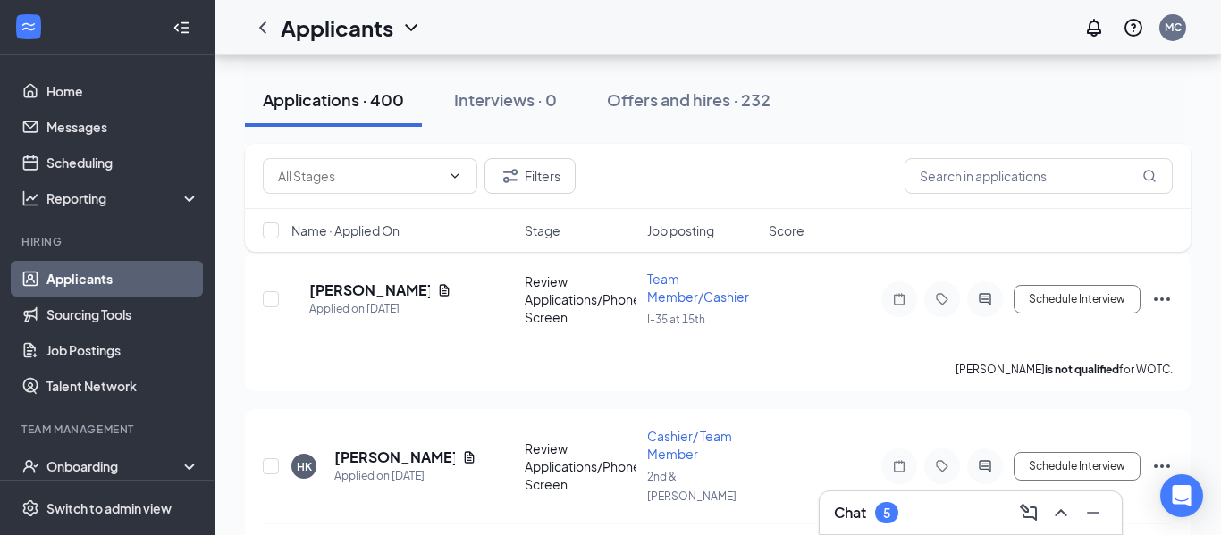
scroll to position [6124, 0]
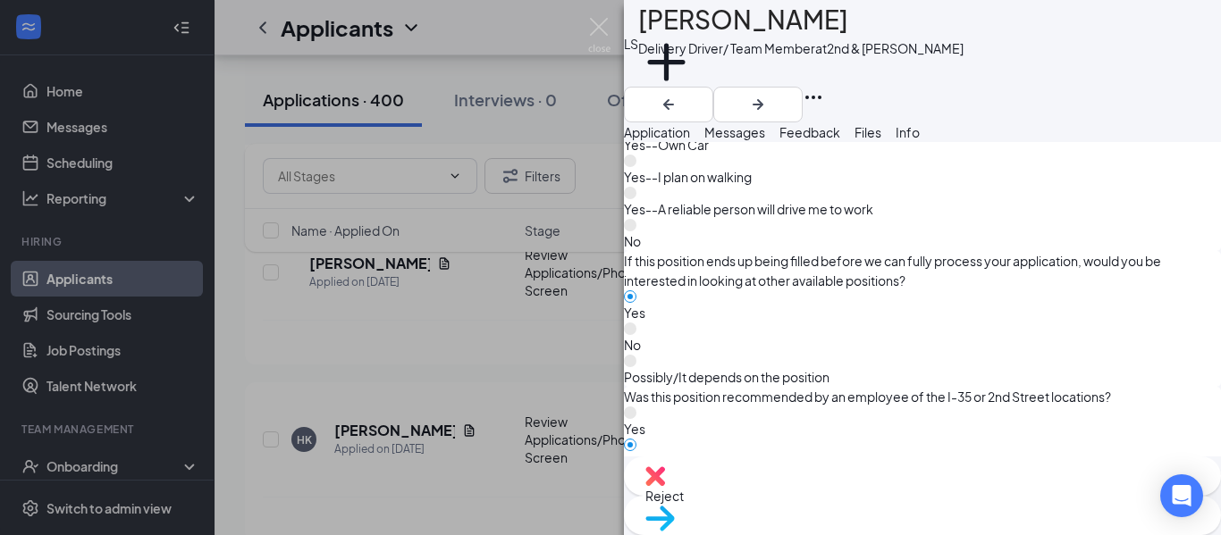
scroll to position [1371, 0]
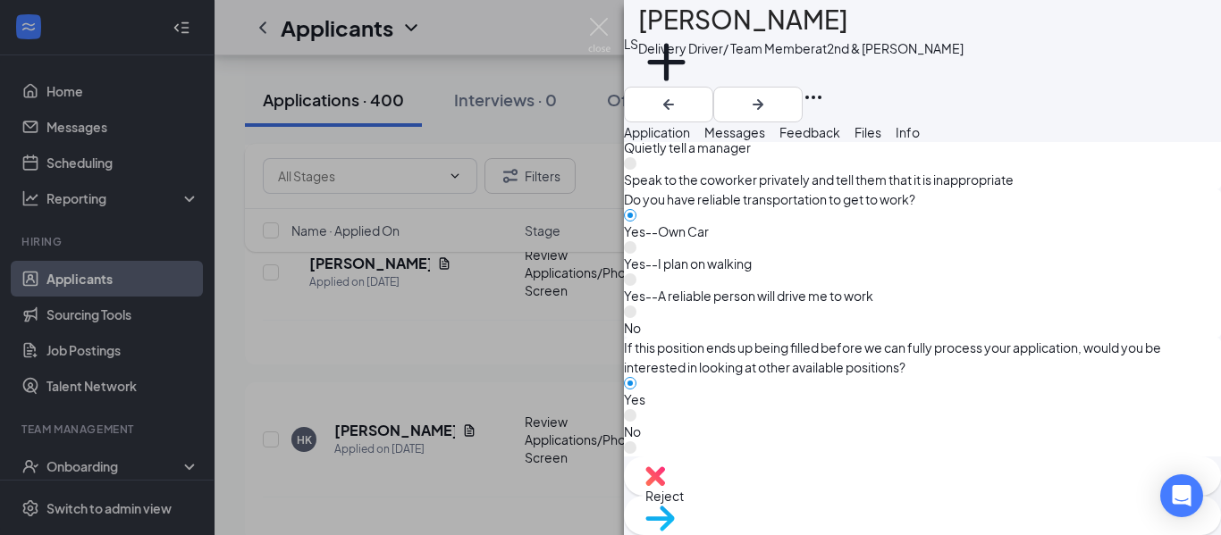
click at [602, 31] on img at bounding box center [599, 35] width 22 height 35
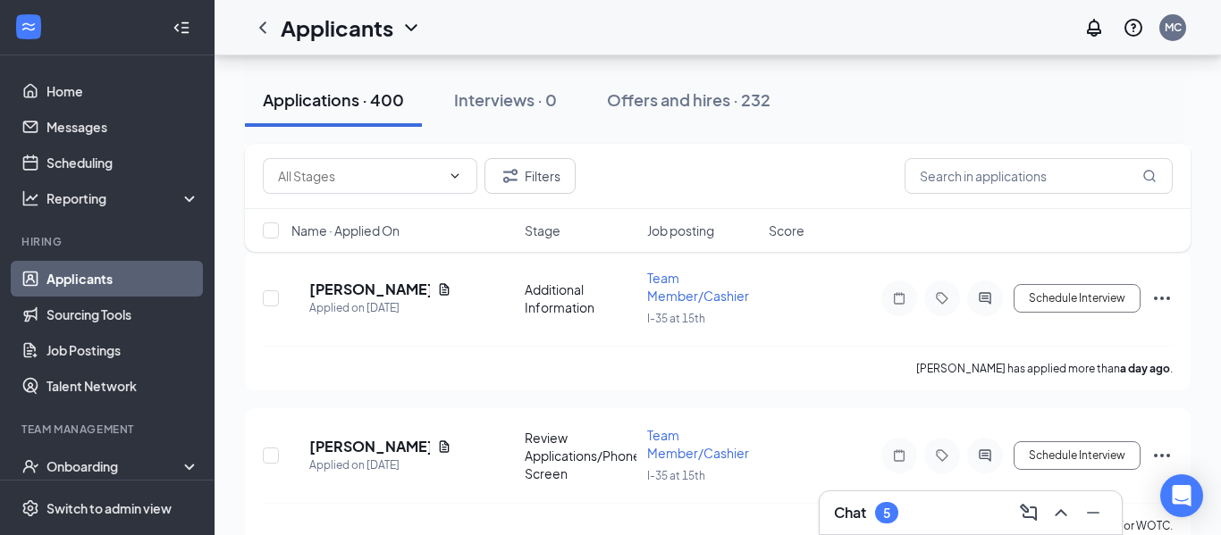
scroll to position [6067, 0]
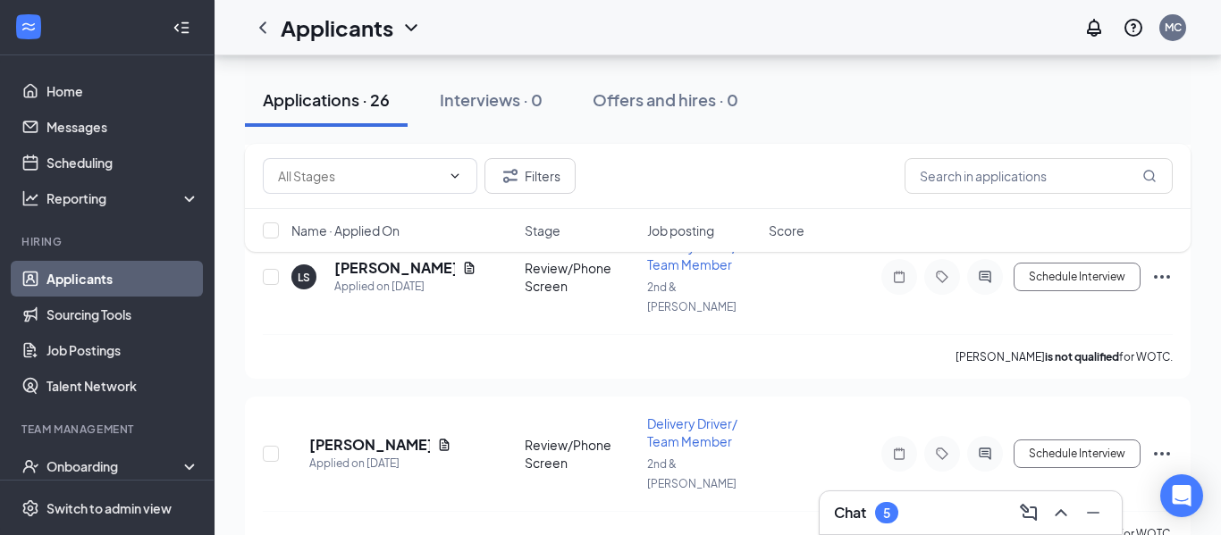
scroll to position [1514, 0]
click at [392, 436] on h5 "MARIA PADILLA" at bounding box center [369, 446] width 121 height 20
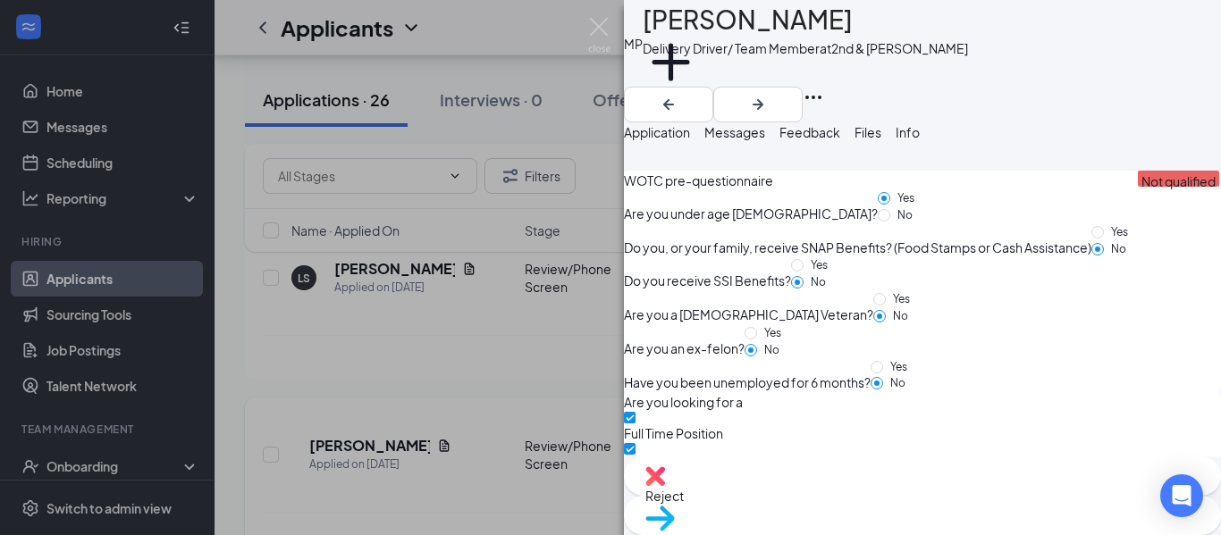
scroll to position [2627, 0]
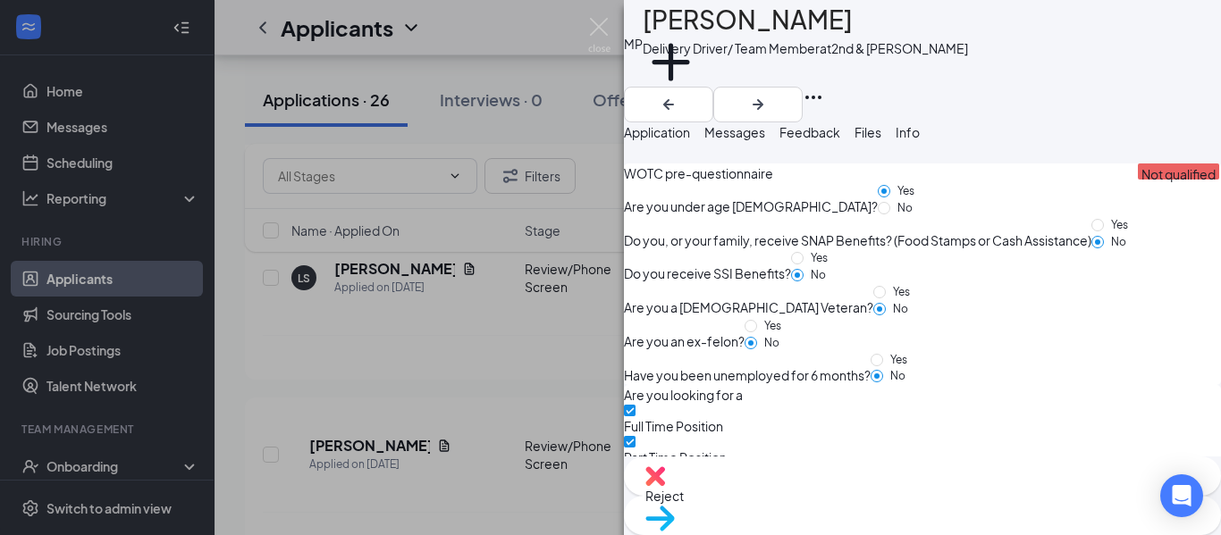
click at [602, 24] on img at bounding box center [599, 35] width 22 height 35
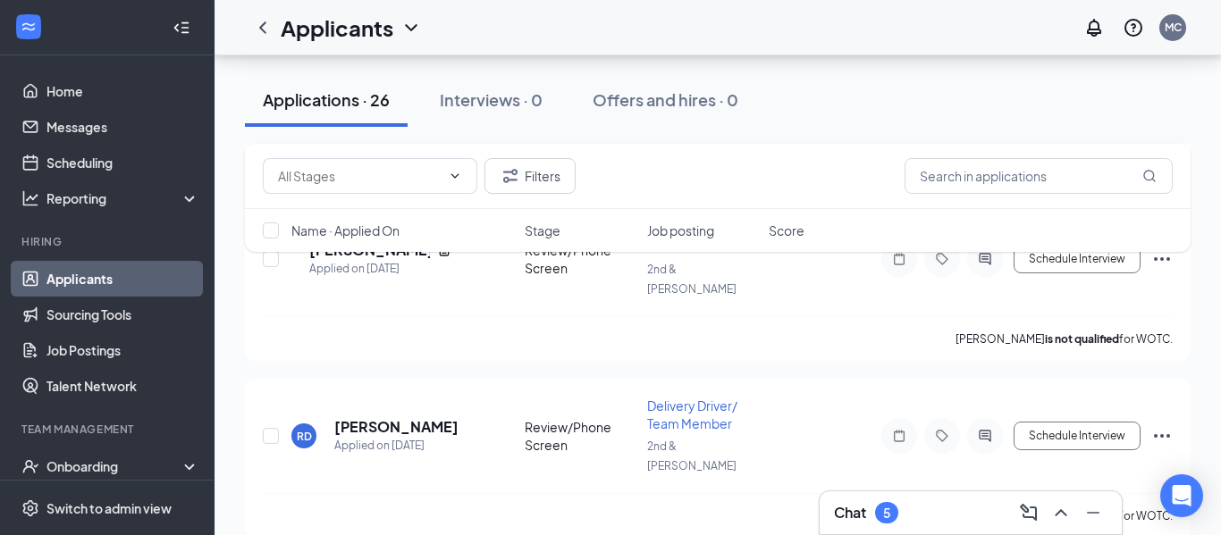
scroll to position [1711, 0]
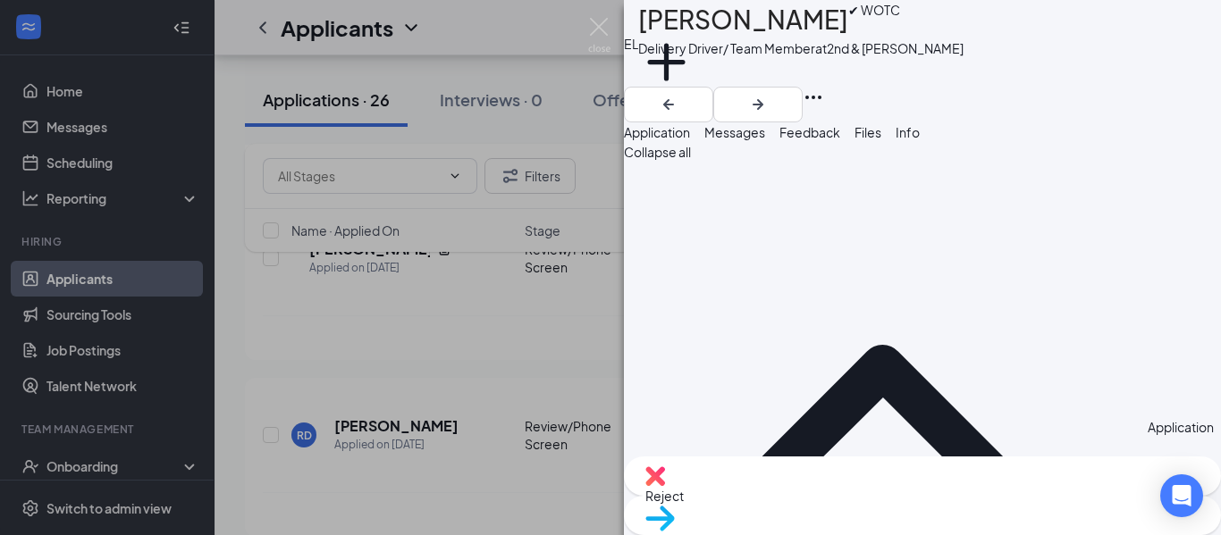
click at [606, 26] on img at bounding box center [599, 35] width 22 height 35
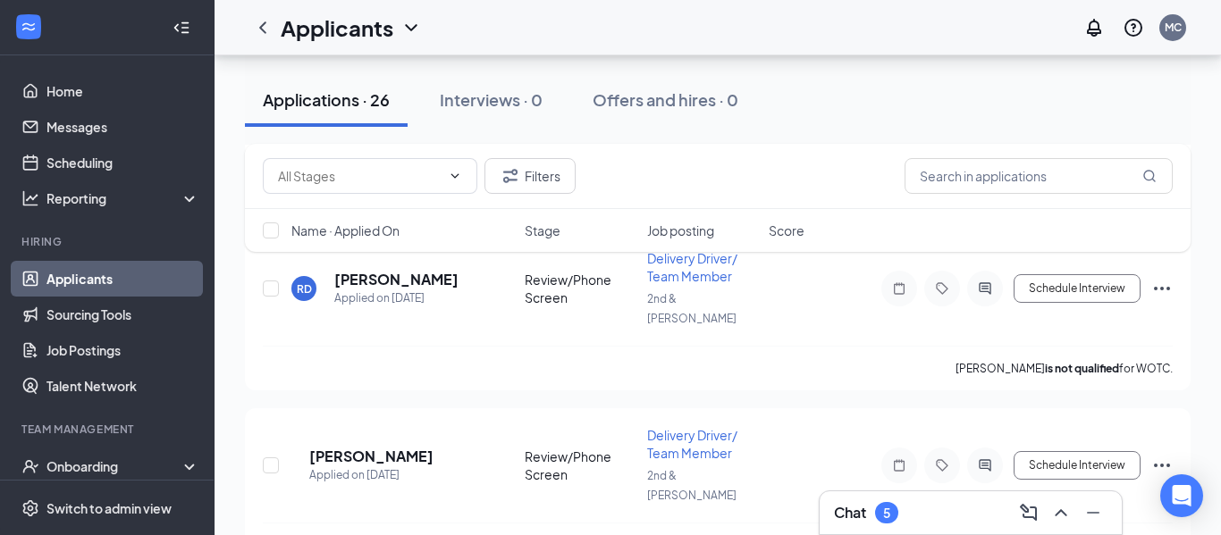
scroll to position [1901, 0]
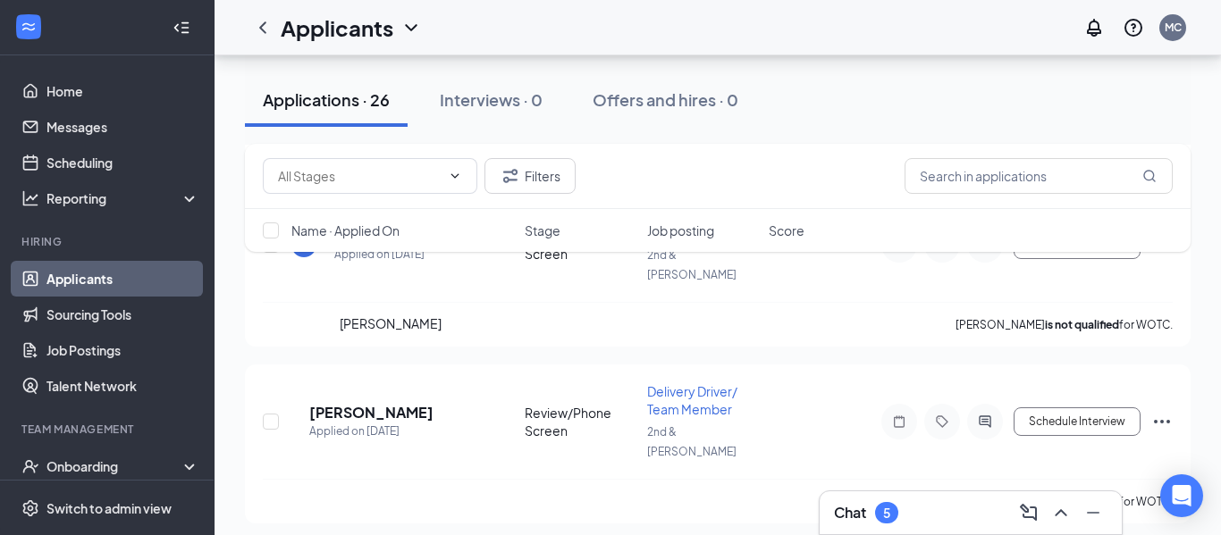
click at [354, 363] on div at bounding box center [610, 267] width 1221 height 535
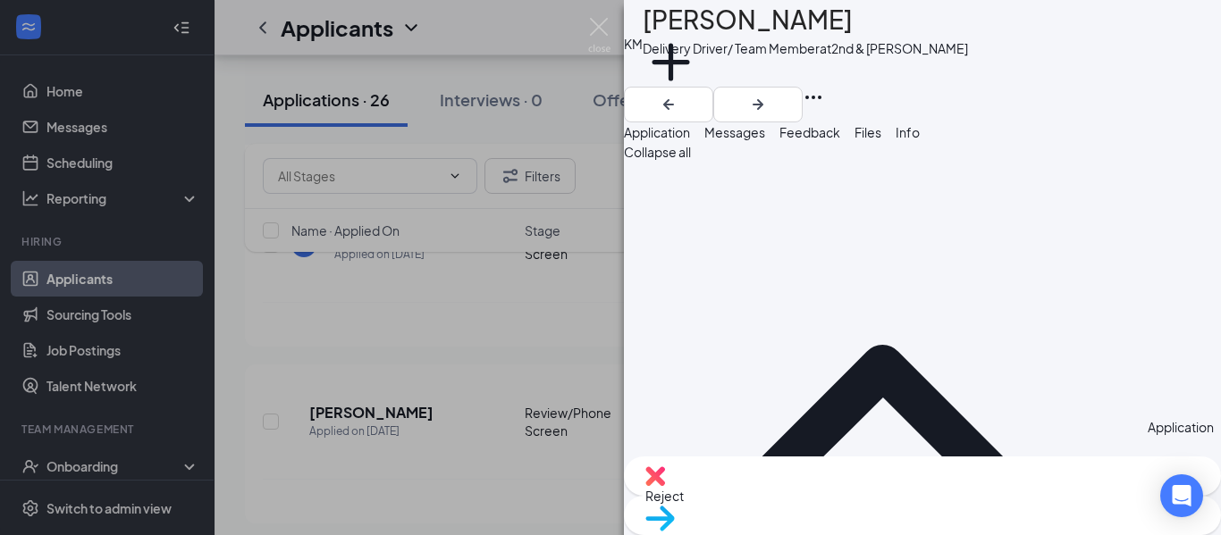
click at [599, 31] on img at bounding box center [599, 35] width 22 height 35
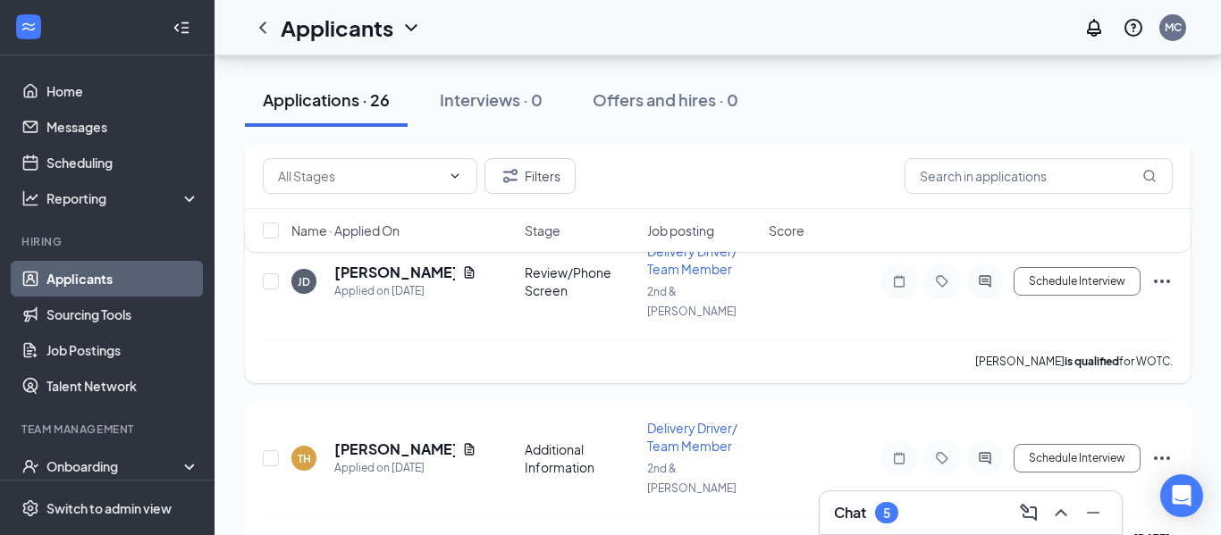
scroll to position [2576, 0]
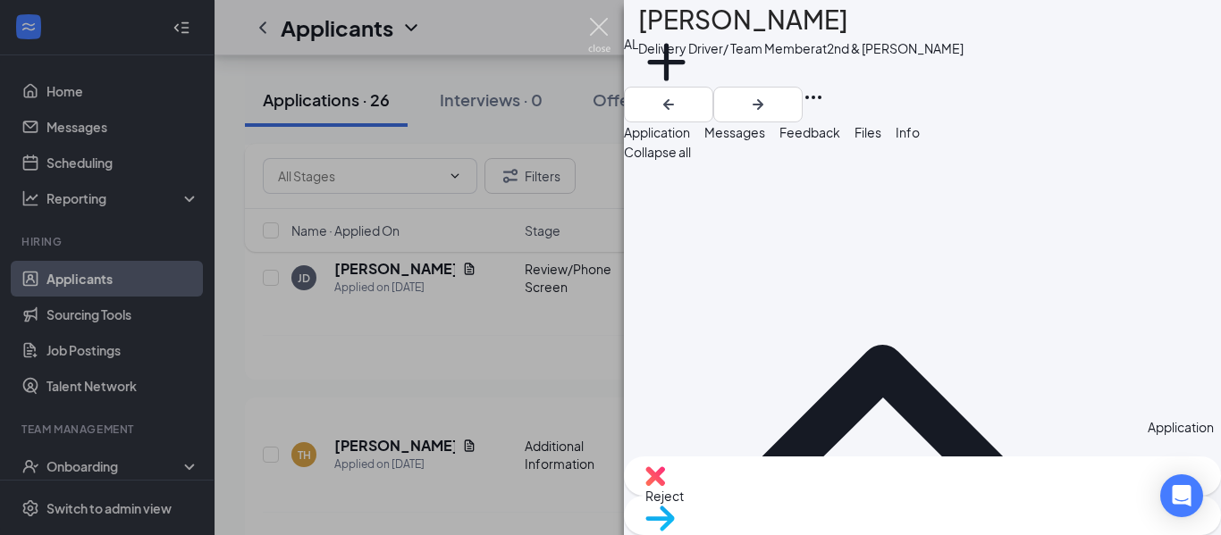
click at [596, 27] on img at bounding box center [599, 35] width 22 height 35
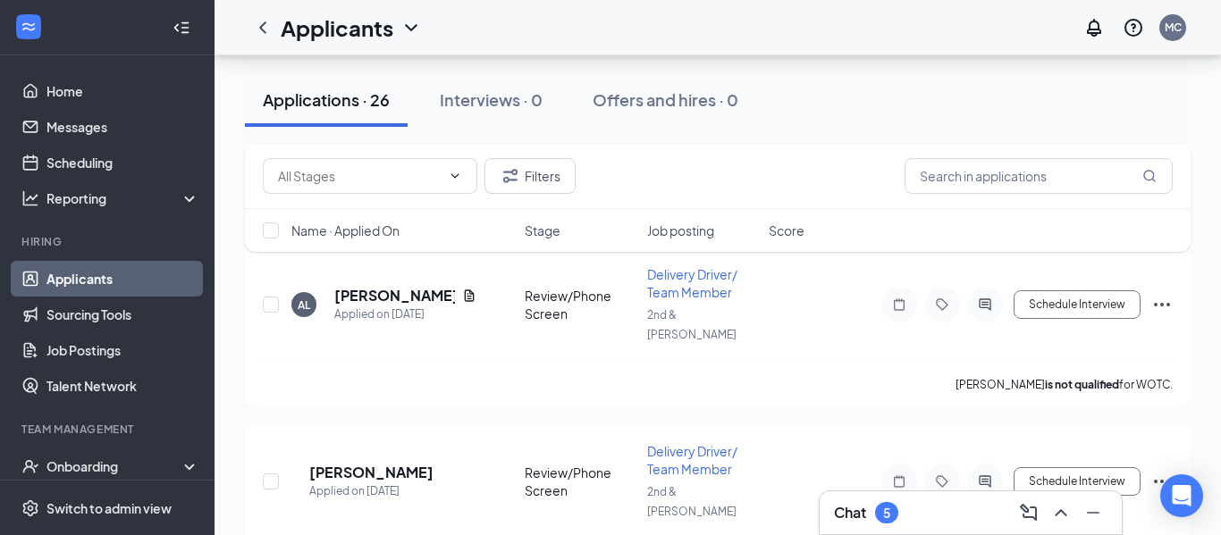
scroll to position [2907, 0]
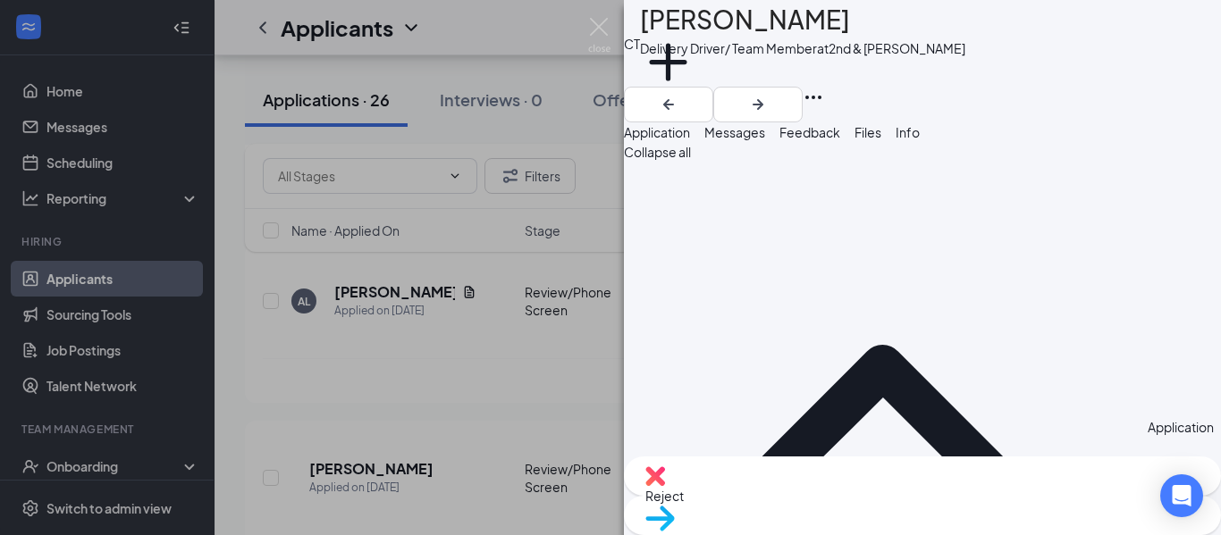
click at [592, 29] on img at bounding box center [599, 35] width 22 height 35
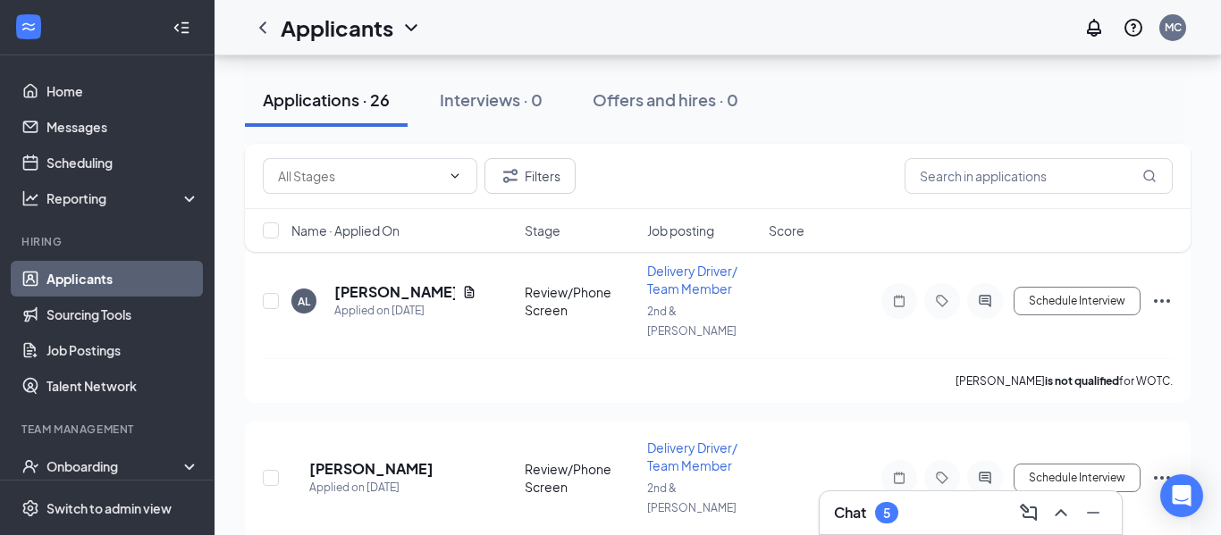
scroll to position [3027, 0]
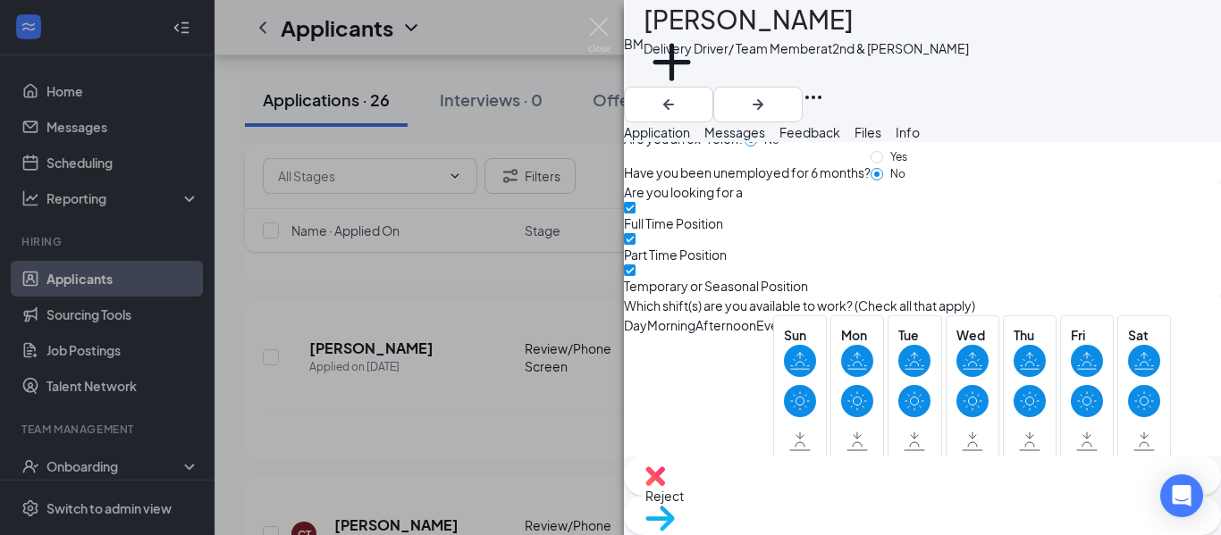
scroll to position [2641, 0]
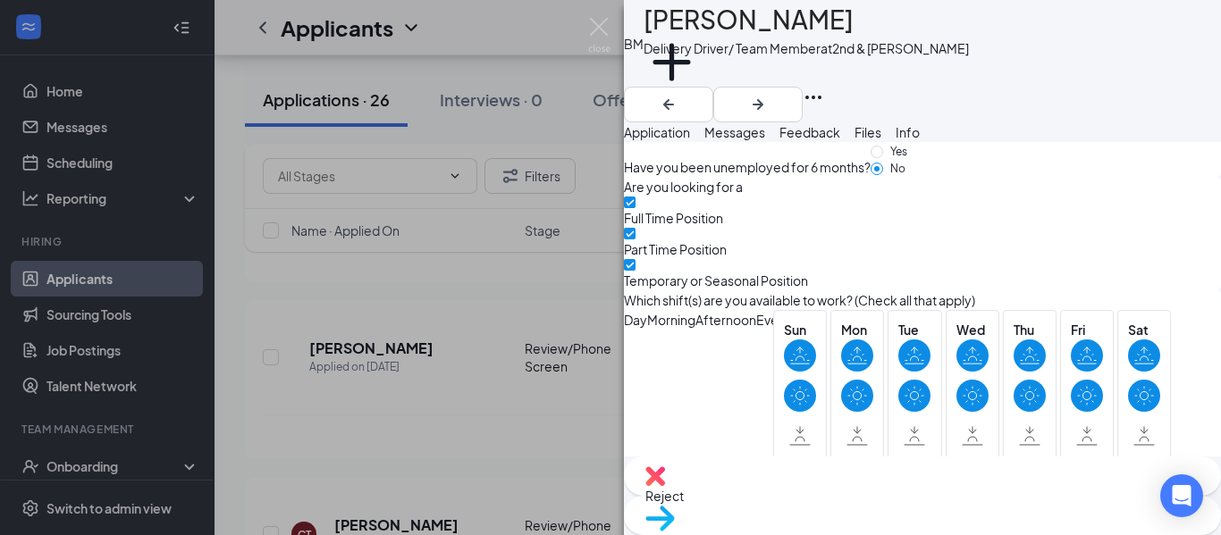
click at [608, 27] on img at bounding box center [599, 35] width 22 height 35
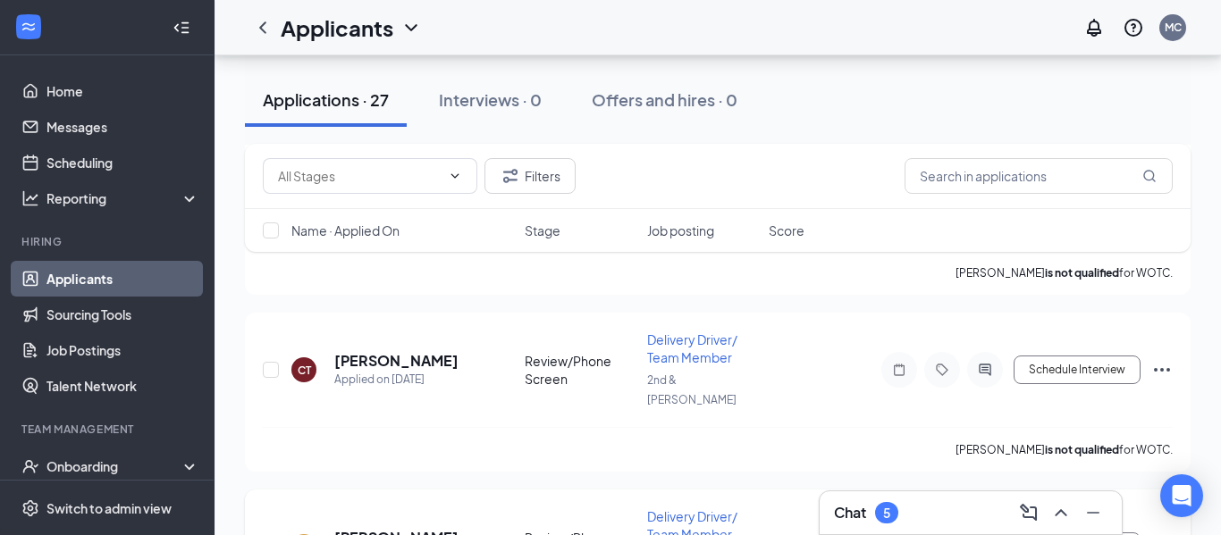
scroll to position [3372, 0]
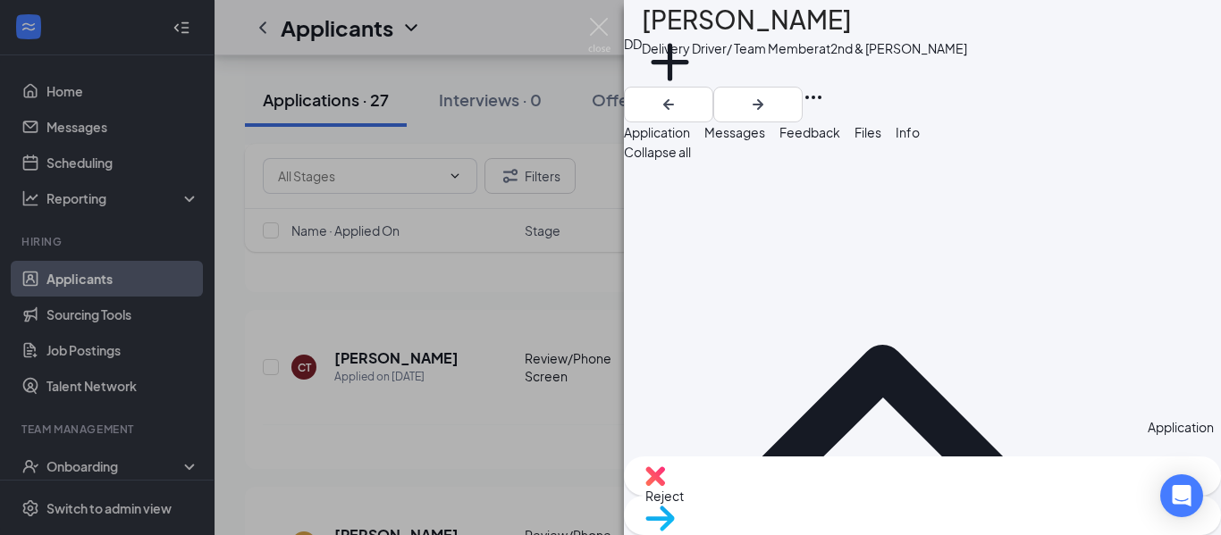
click at [601, 32] on img at bounding box center [599, 35] width 22 height 35
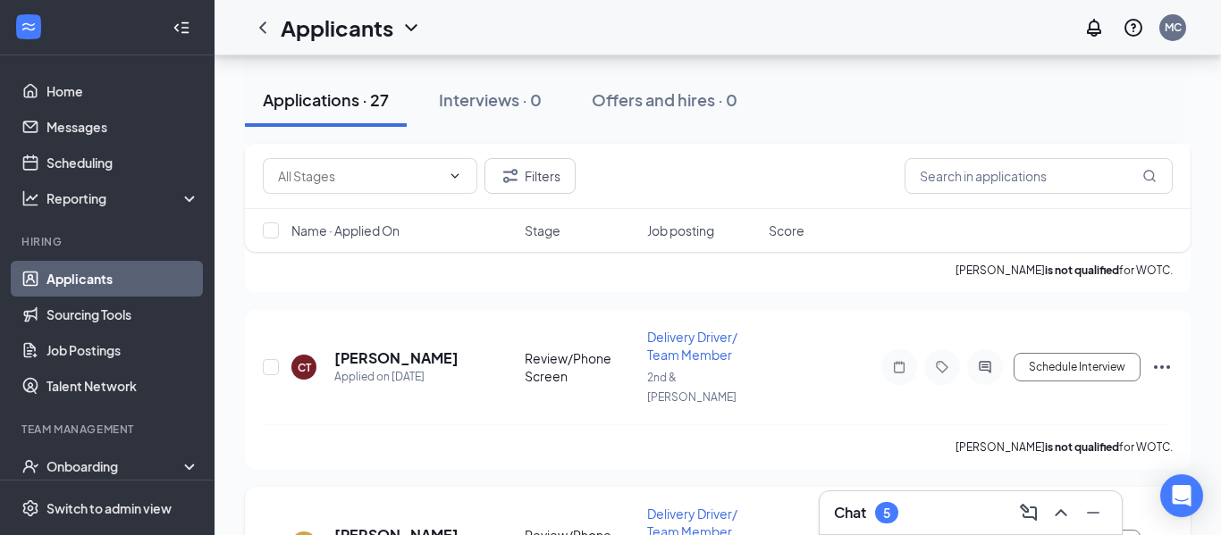
scroll to position [3216, 0]
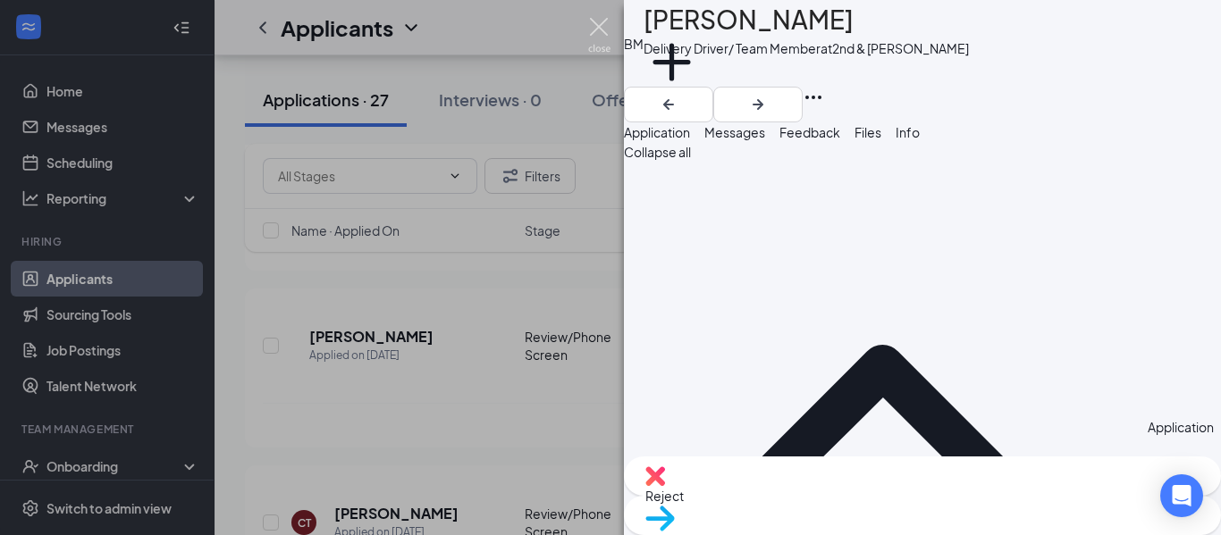
click at [598, 38] on img at bounding box center [599, 35] width 22 height 35
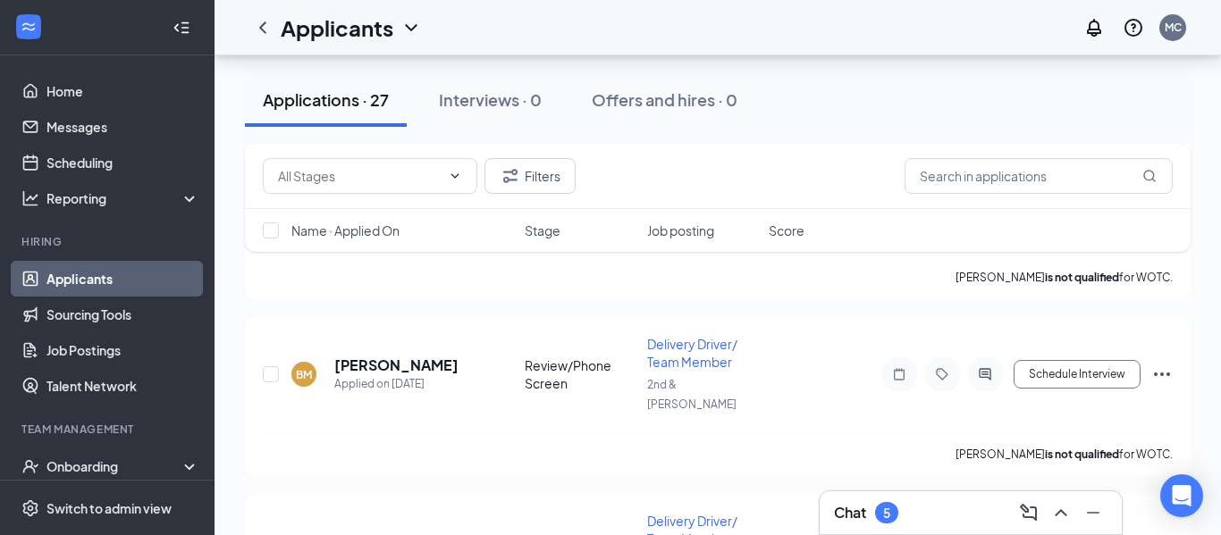
scroll to position [3543, 0]
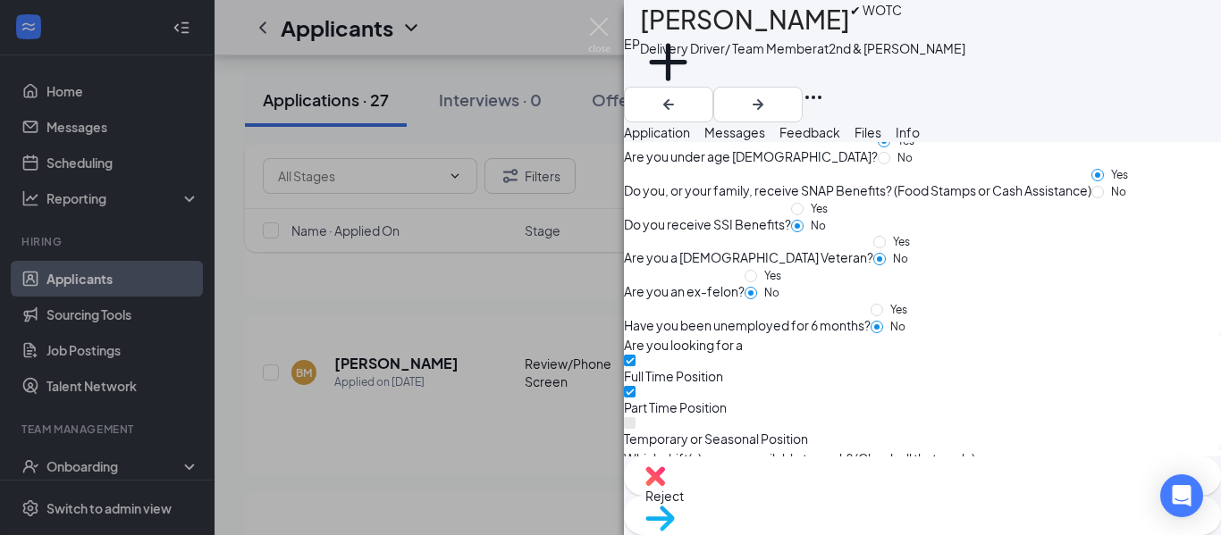
scroll to position [2487, 0]
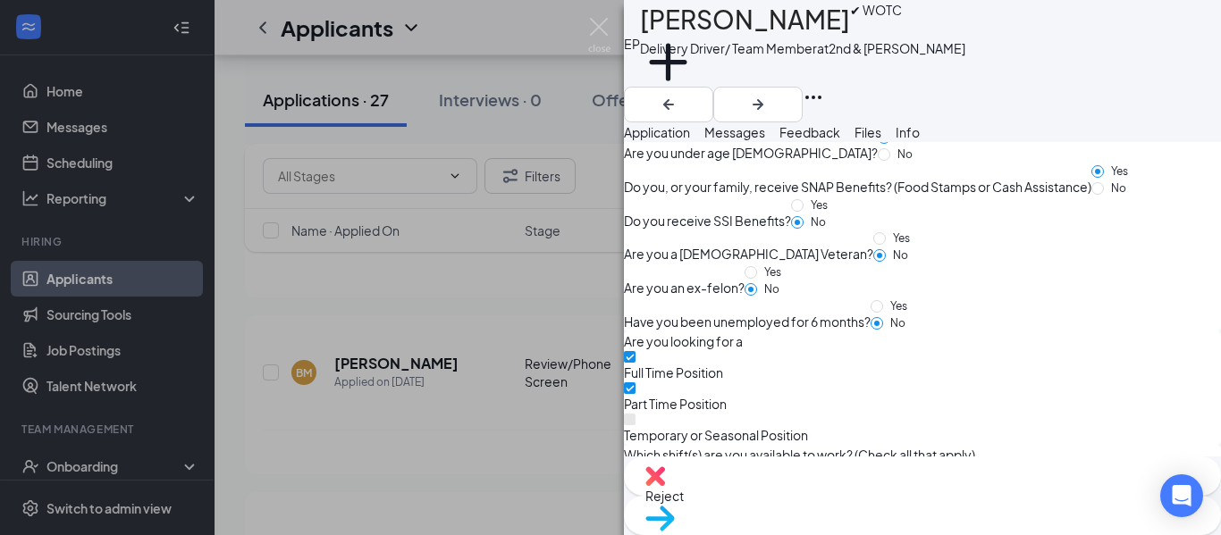
click at [606, 35] on img at bounding box center [599, 35] width 22 height 35
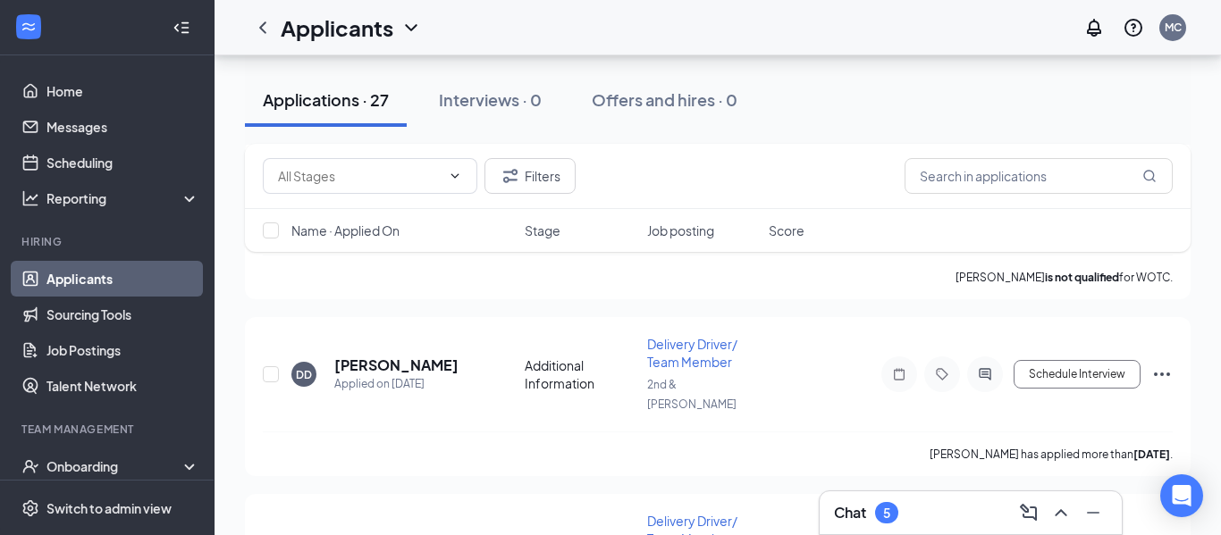
scroll to position [3735, 0]
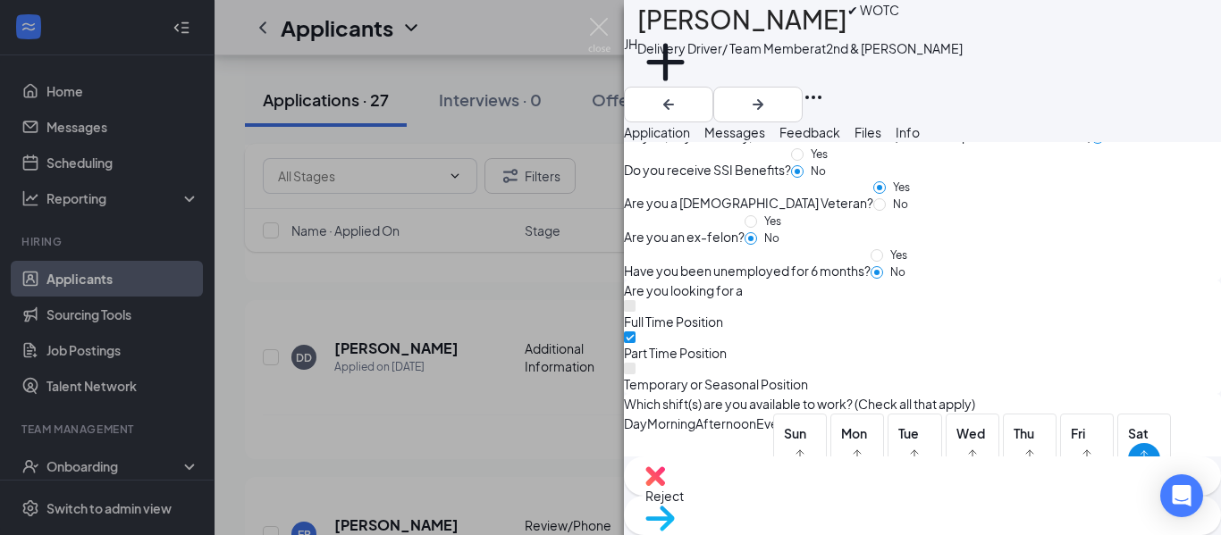
scroll to position [2539, 0]
click at [604, 31] on img at bounding box center [599, 35] width 22 height 35
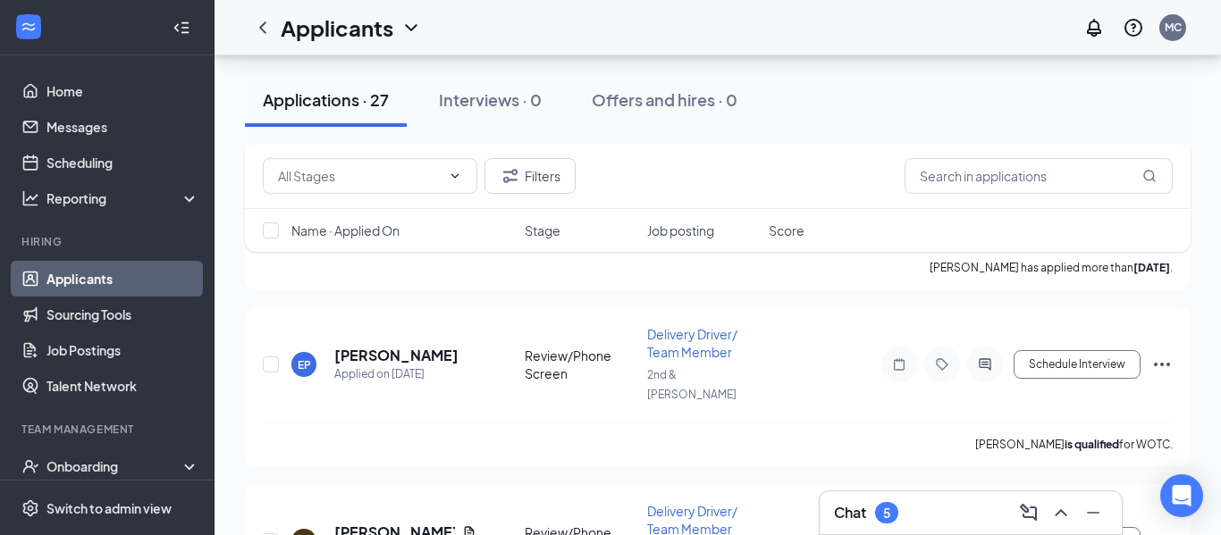
scroll to position [3967, 0]
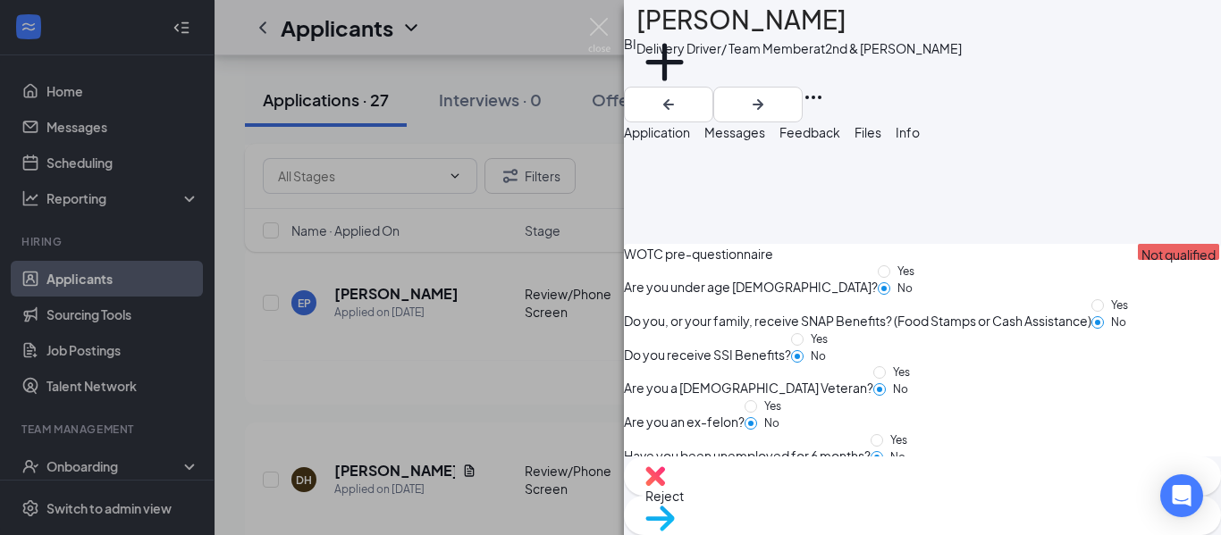
scroll to position [2358, 0]
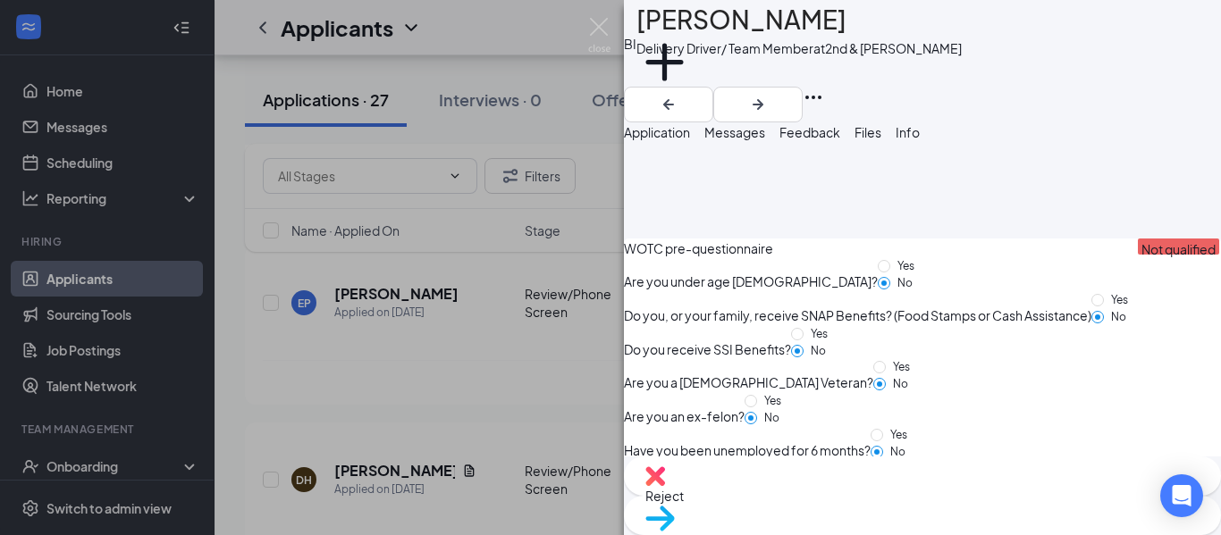
click at [600, 36] on img at bounding box center [599, 35] width 22 height 35
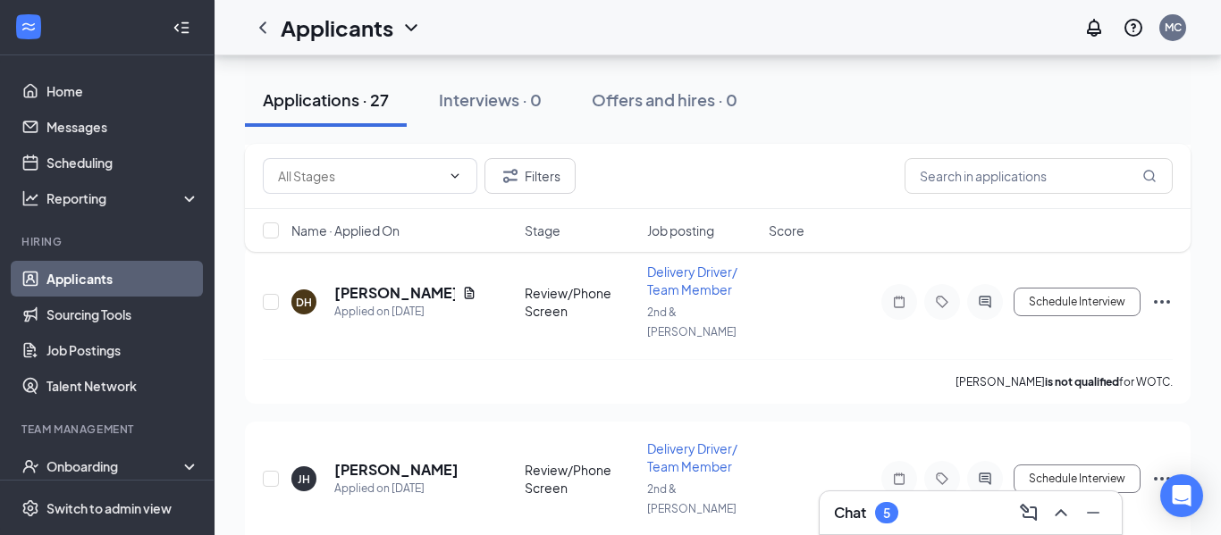
scroll to position [4147, 0]
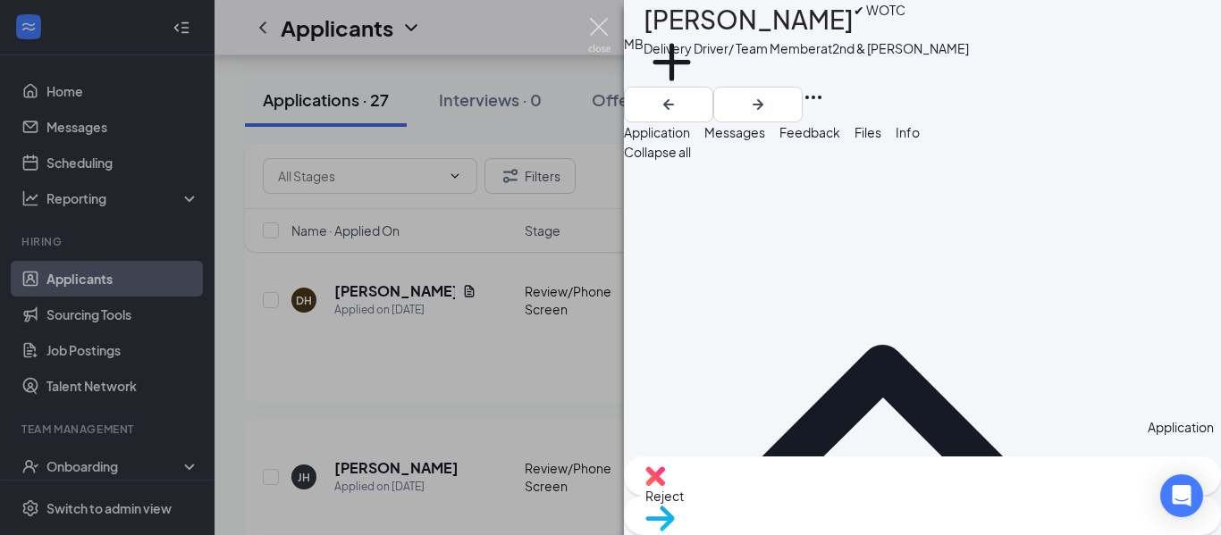
click at [594, 26] on img at bounding box center [599, 35] width 22 height 35
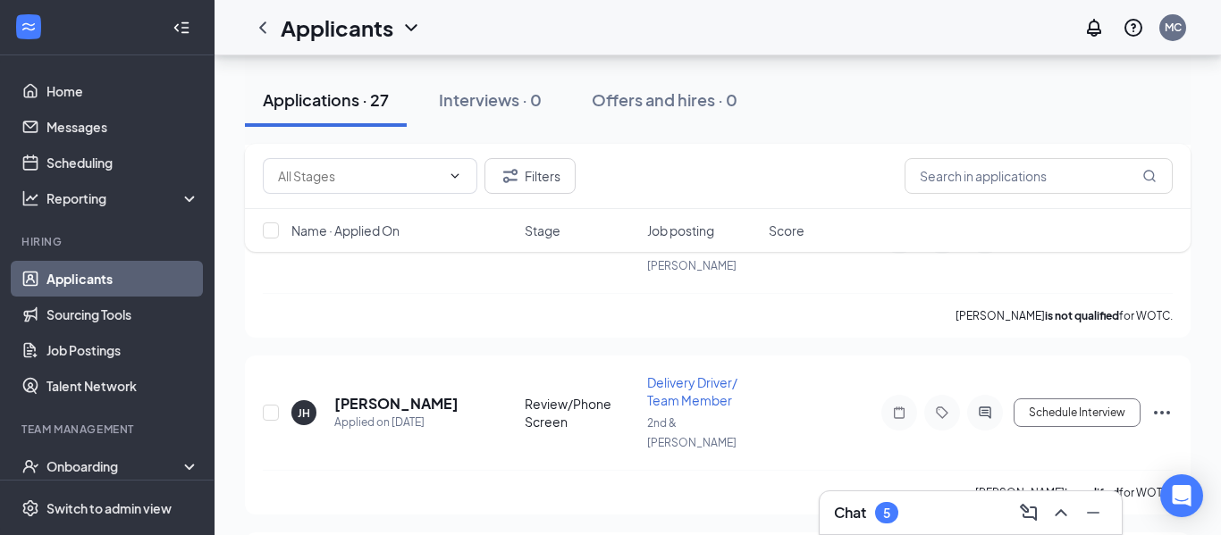
scroll to position [4212, 0]
click at [262, 27] on icon "ChevronLeft" at bounding box center [262, 27] width 21 height 21
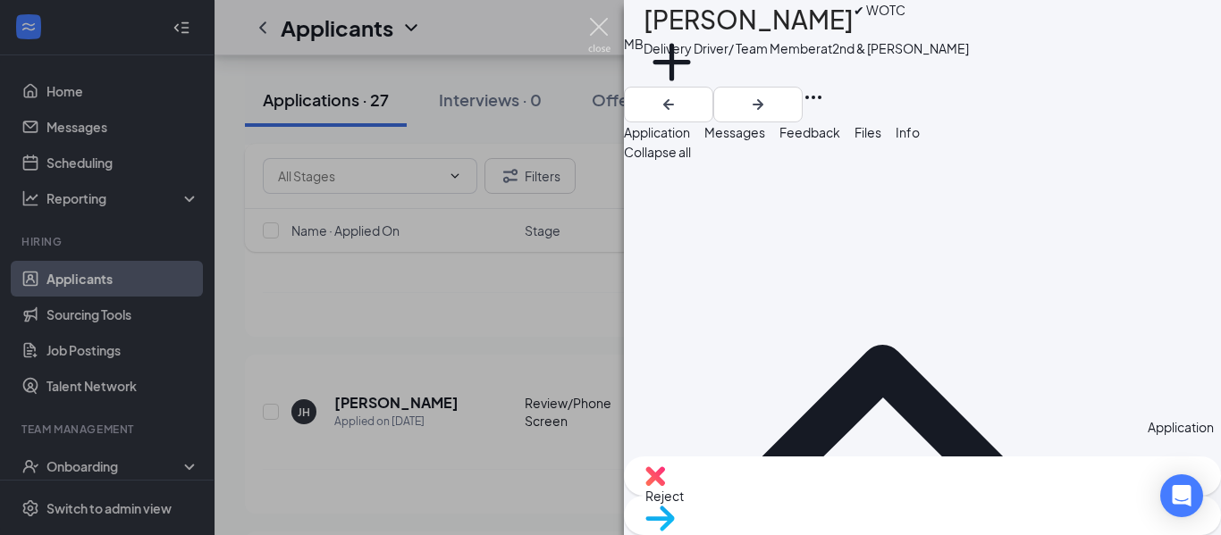
click at [597, 29] on img at bounding box center [599, 35] width 22 height 35
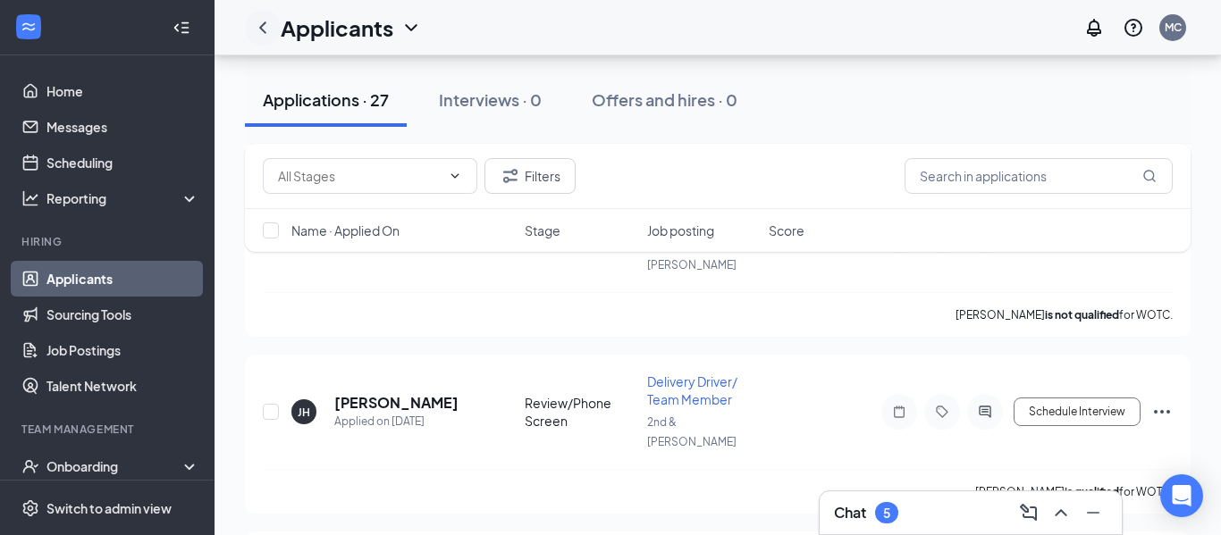
click at [259, 29] on icon "ChevronLeft" at bounding box center [262, 27] width 21 height 21
